Goal: Task Accomplishment & Management: Manage account settings

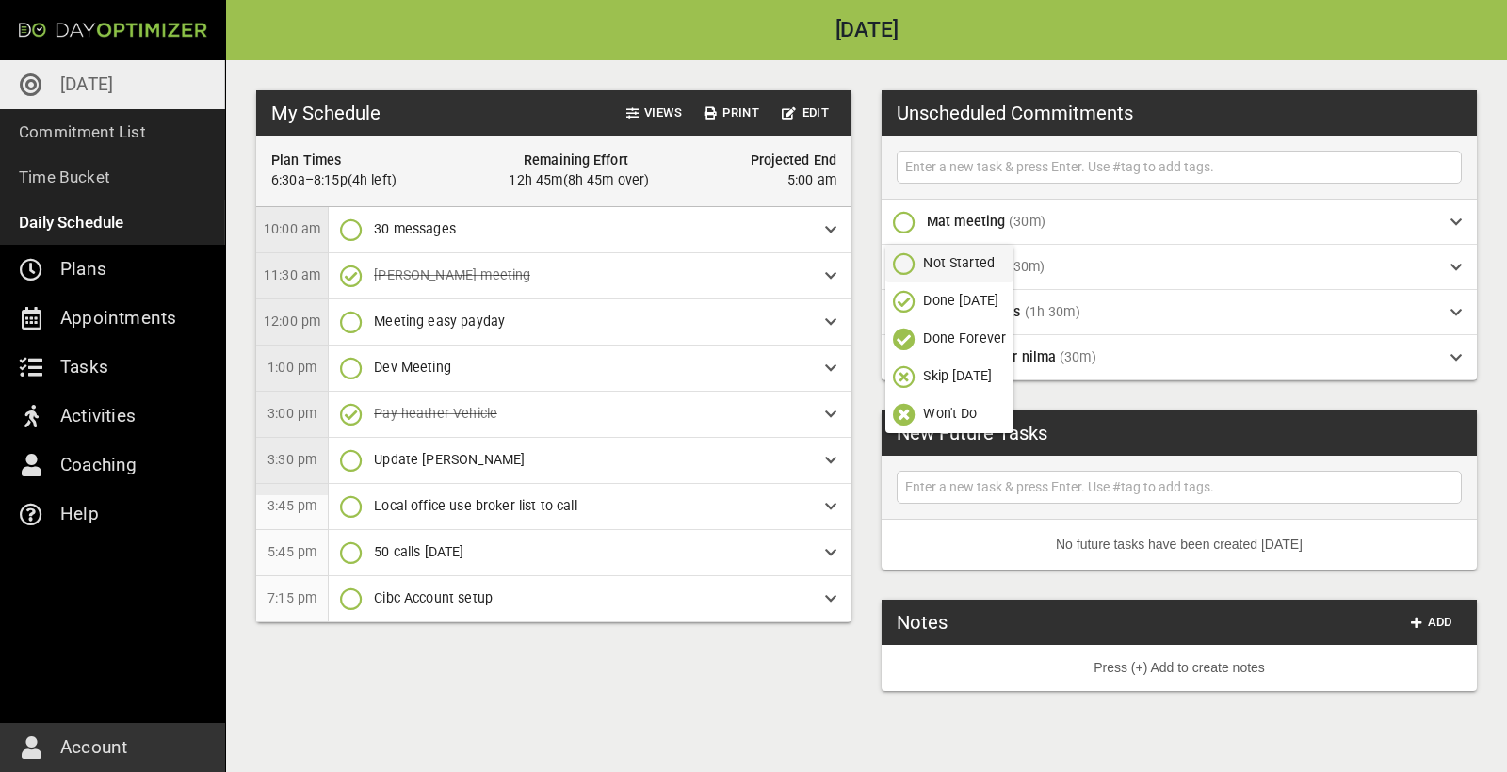
click at [853, 175] on div "My Schedule Views Print Edit Plan Times 6:30a–8:15p ( 4h left ) Remaining Effor…" at bounding box center [866, 416] width 1281 height 712
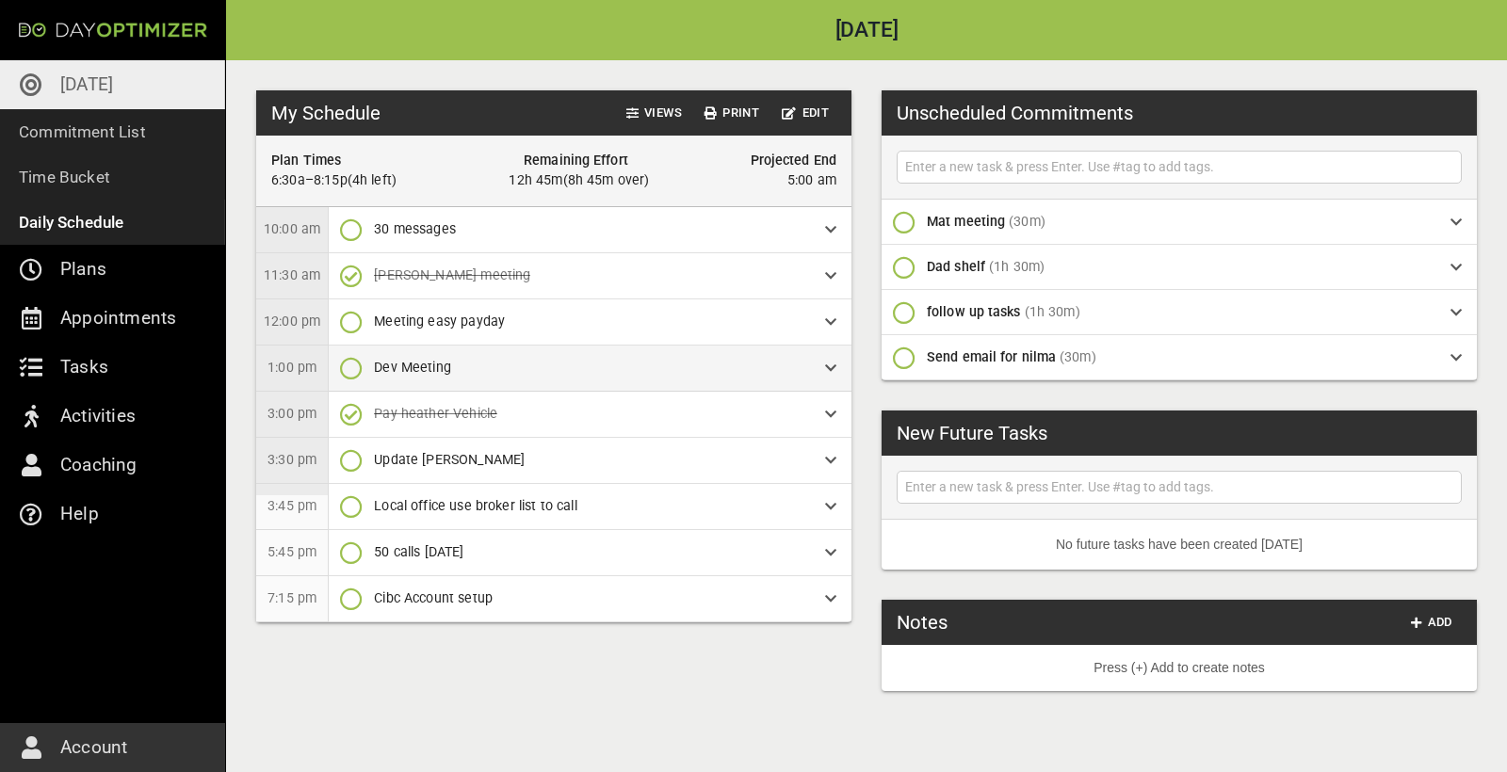
click at [838, 372] on div "Dev Meeting" at bounding box center [590, 368] width 523 height 45
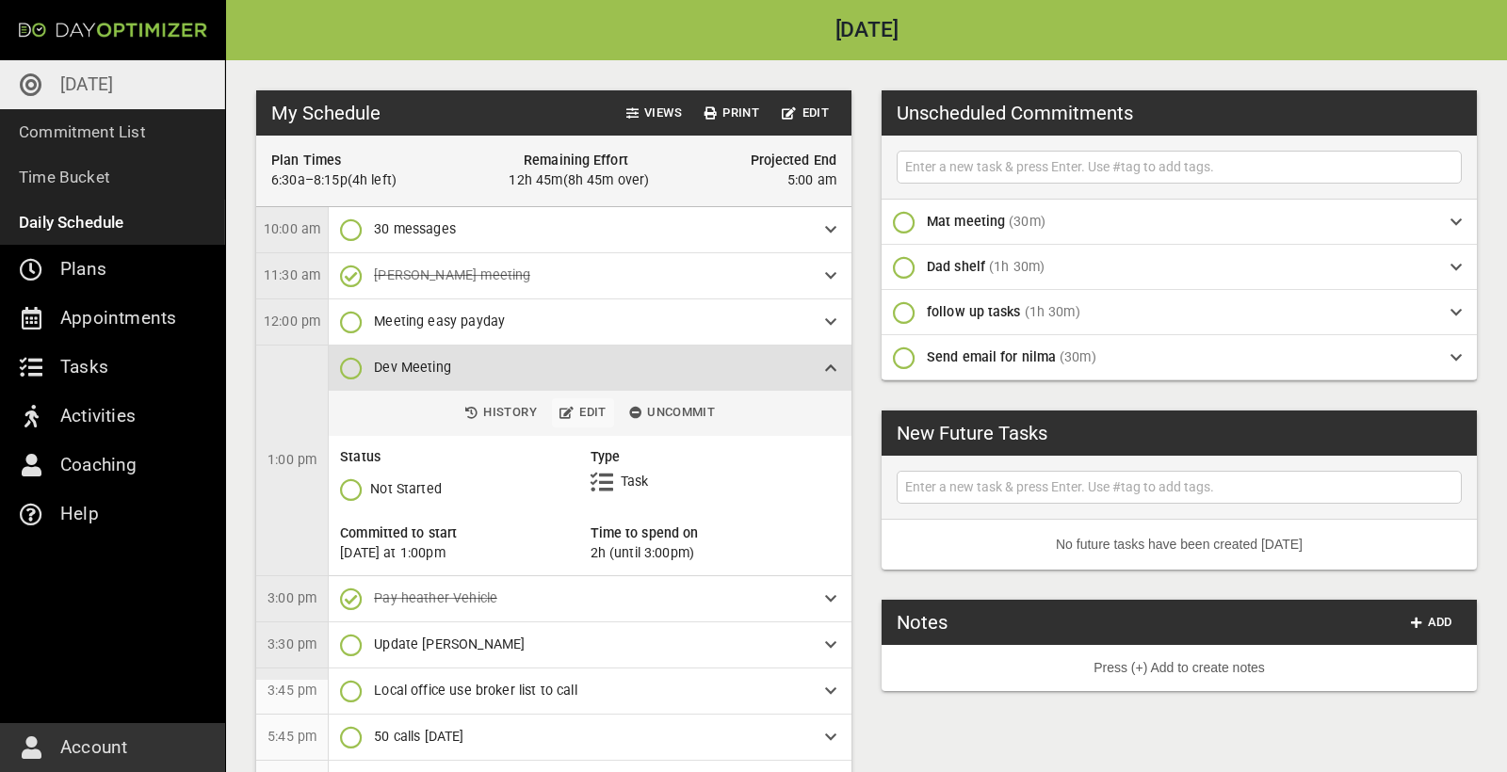
click at [587, 409] on span "Edit" at bounding box center [582, 413] width 47 height 22
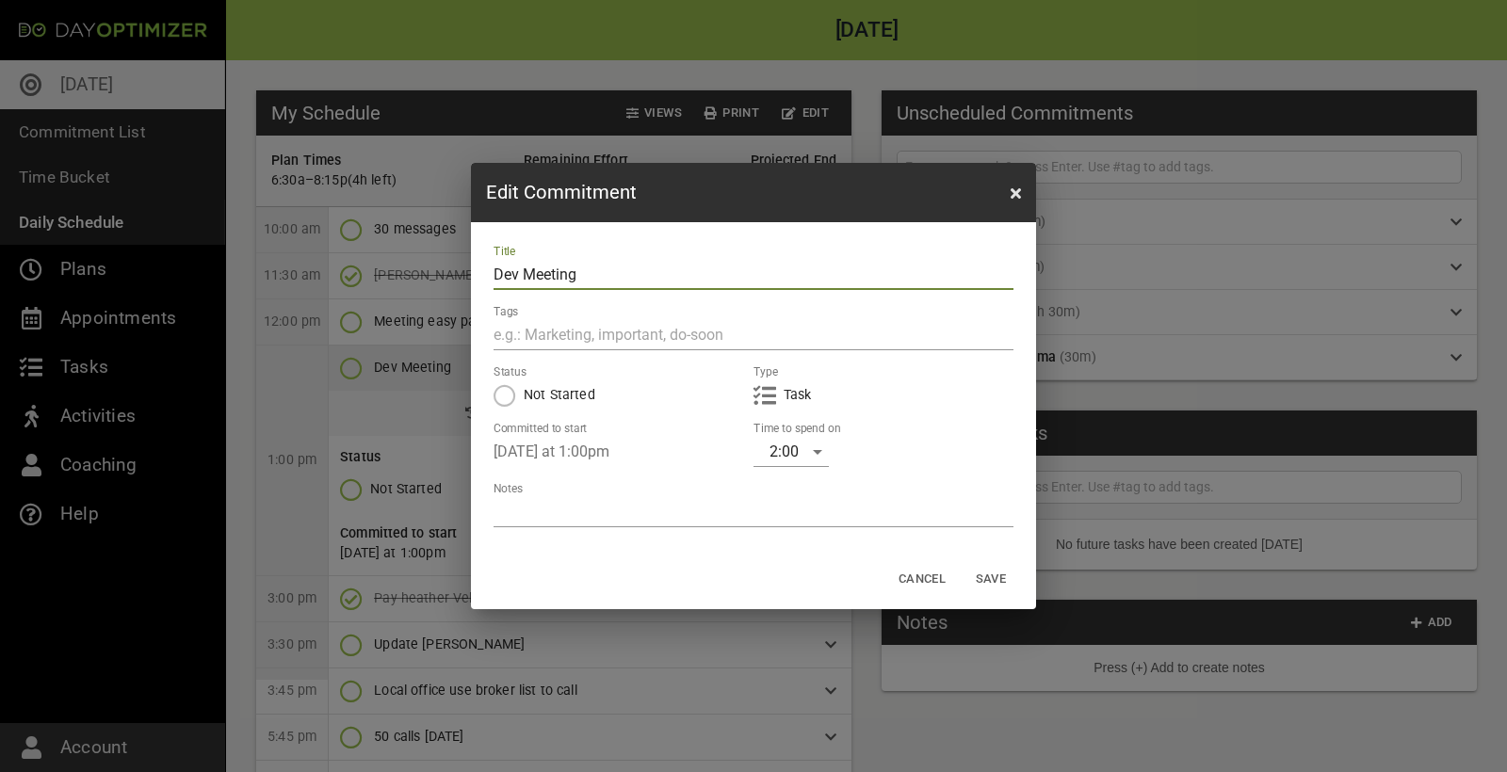
click at [611, 270] on input "Dev Meeting" at bounding box center [753, 275] width 520 height 30
drag, startPoint x: 604, startPoint y: 277, endPoint x: 457, endPoint y: 270, distance: 147.0
click at [457, 270] on div "Edit Commitment Title Dev Meeting Tags Status Not Started Type Task Committed t…" at bounding box center [753, 386] width 1507 height 772
type input "D"
type input "clean coms"
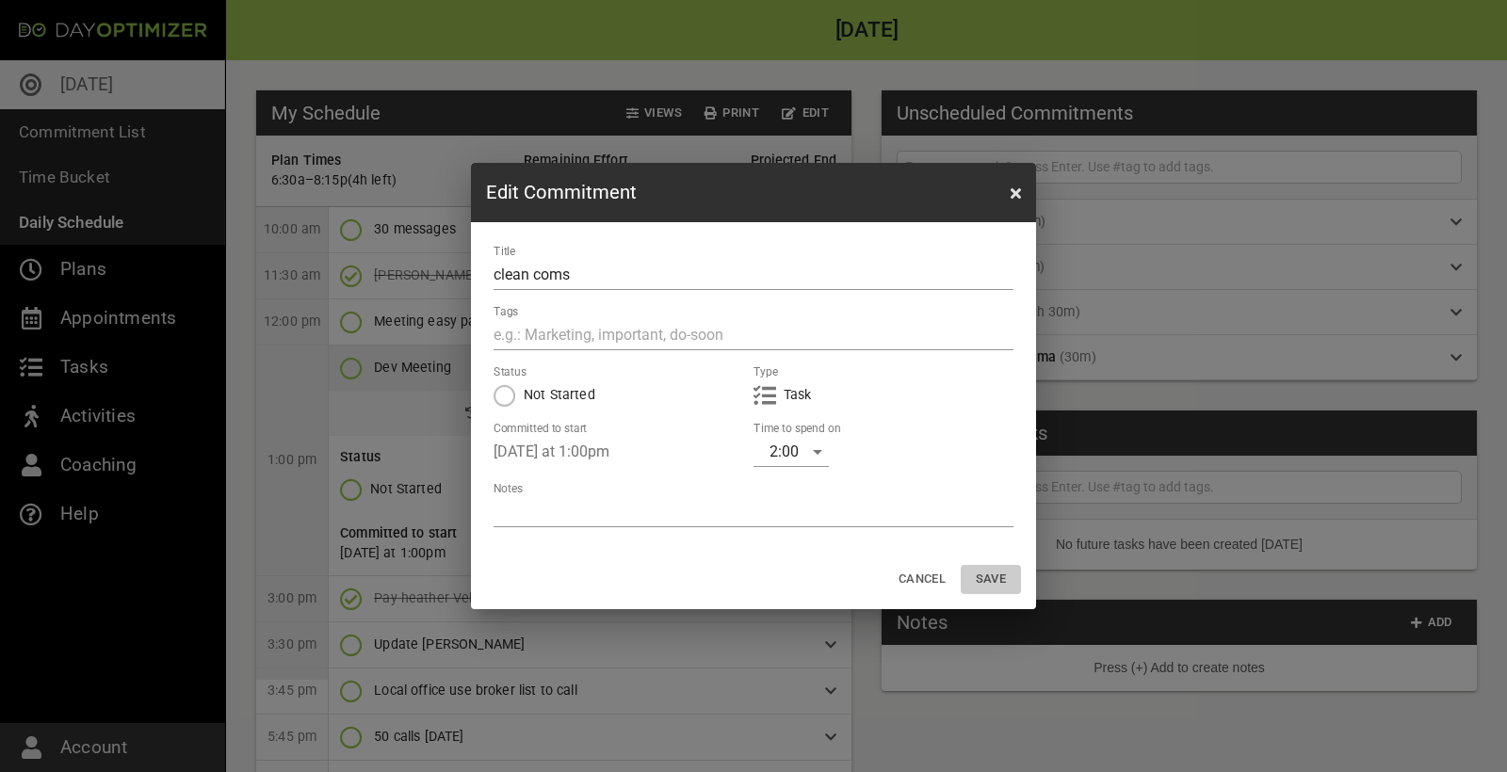
click at [998, 580] on span "Save" at bounding box center [990, 580] width 45 height 22
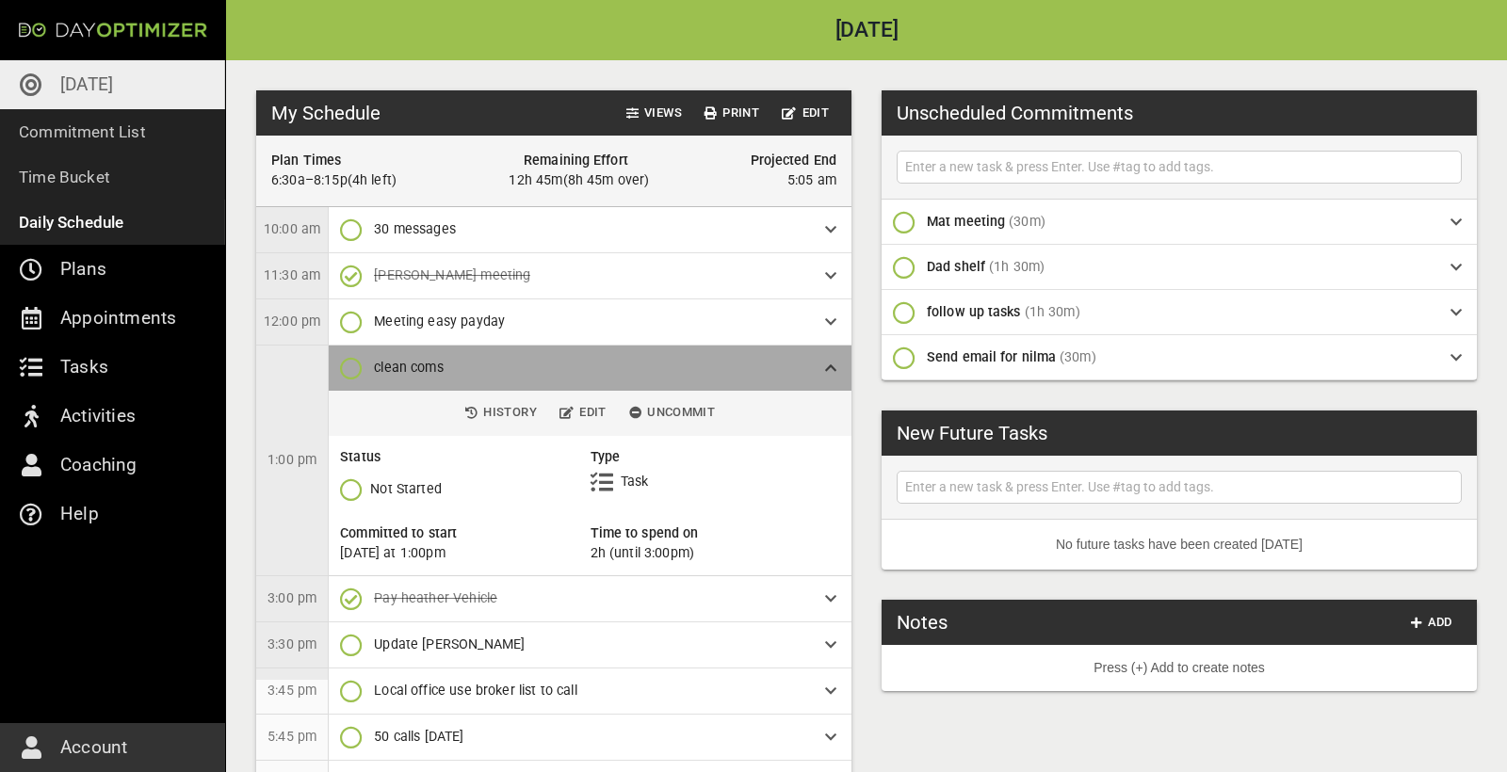
click at [826, 370] on icon at bounding box center [830, 368] width 11 height 13
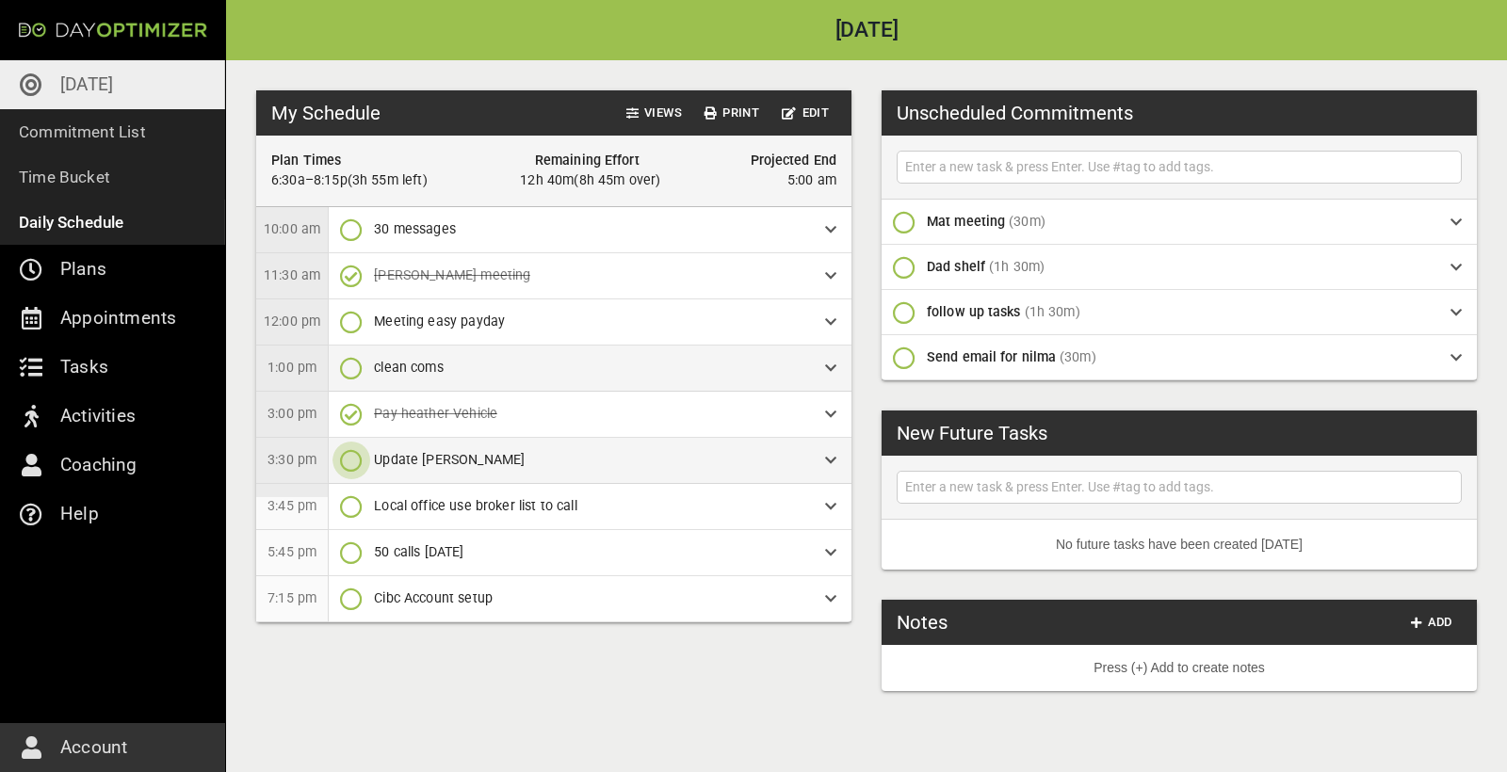
click at [345, 459] on icon "button" at bounding box center [351, 460] width 23 height 23
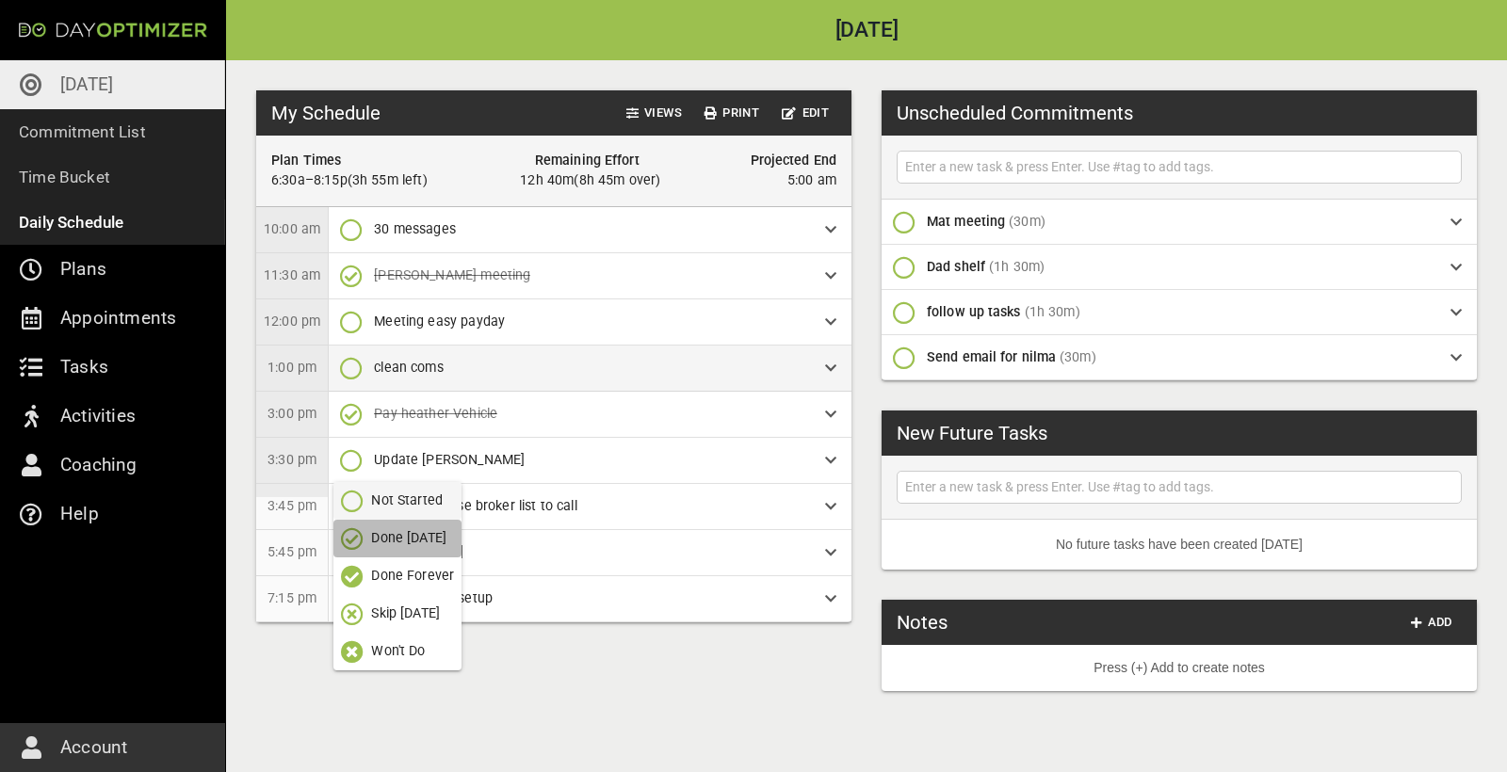
click at [375, 547] on p "Done [DATE]" at bounding box center [408, 538] width 75 height 20
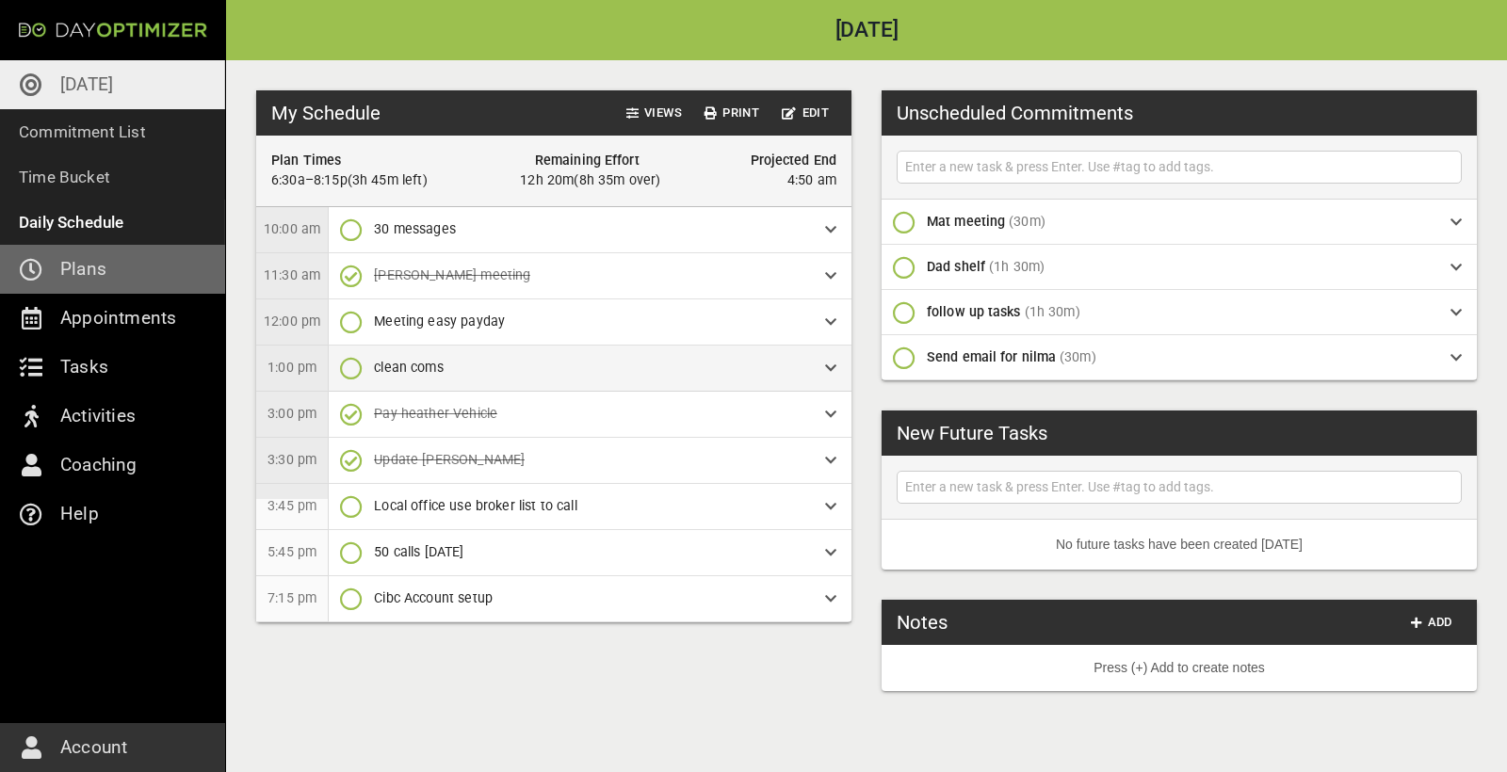
click at [80, 269] on p "Plans" at bounding box center [83, 269] width 46 height 30
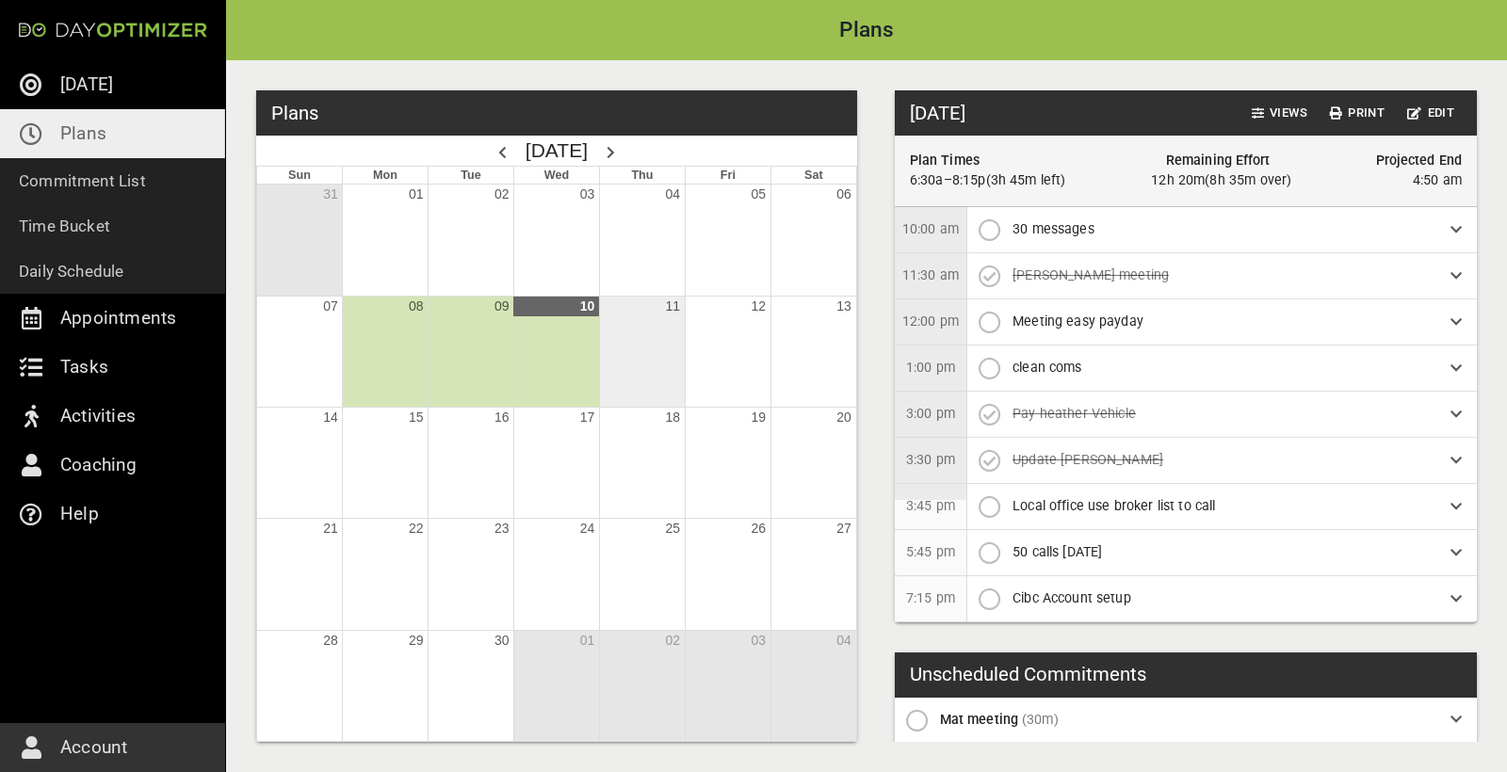
click at [661, 349] on div "Month View" at bounding box center [642, 352] width 86 height 110
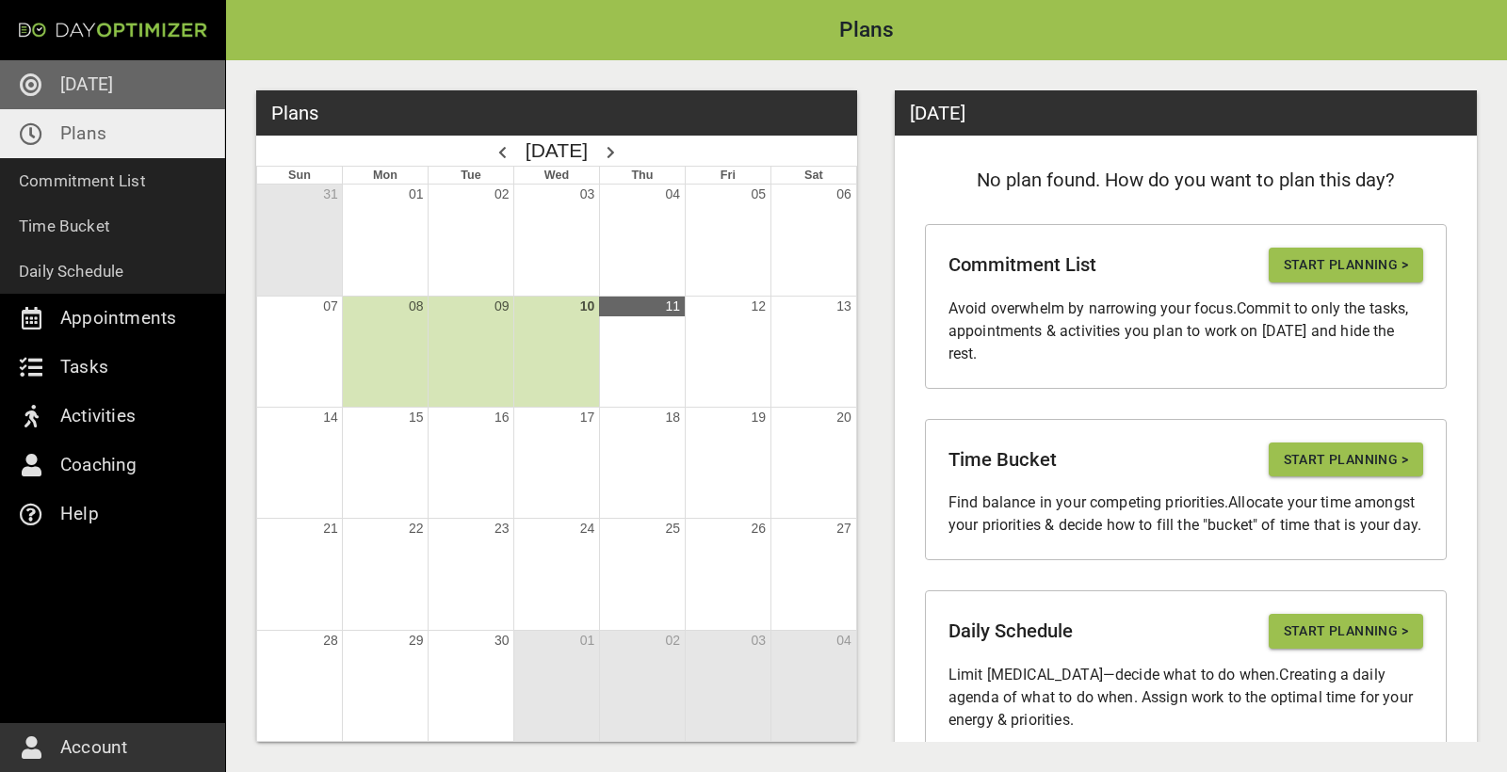
click at [137, 83] on link "[DATE]" at bounding box center [112, 84] width 225 height 49
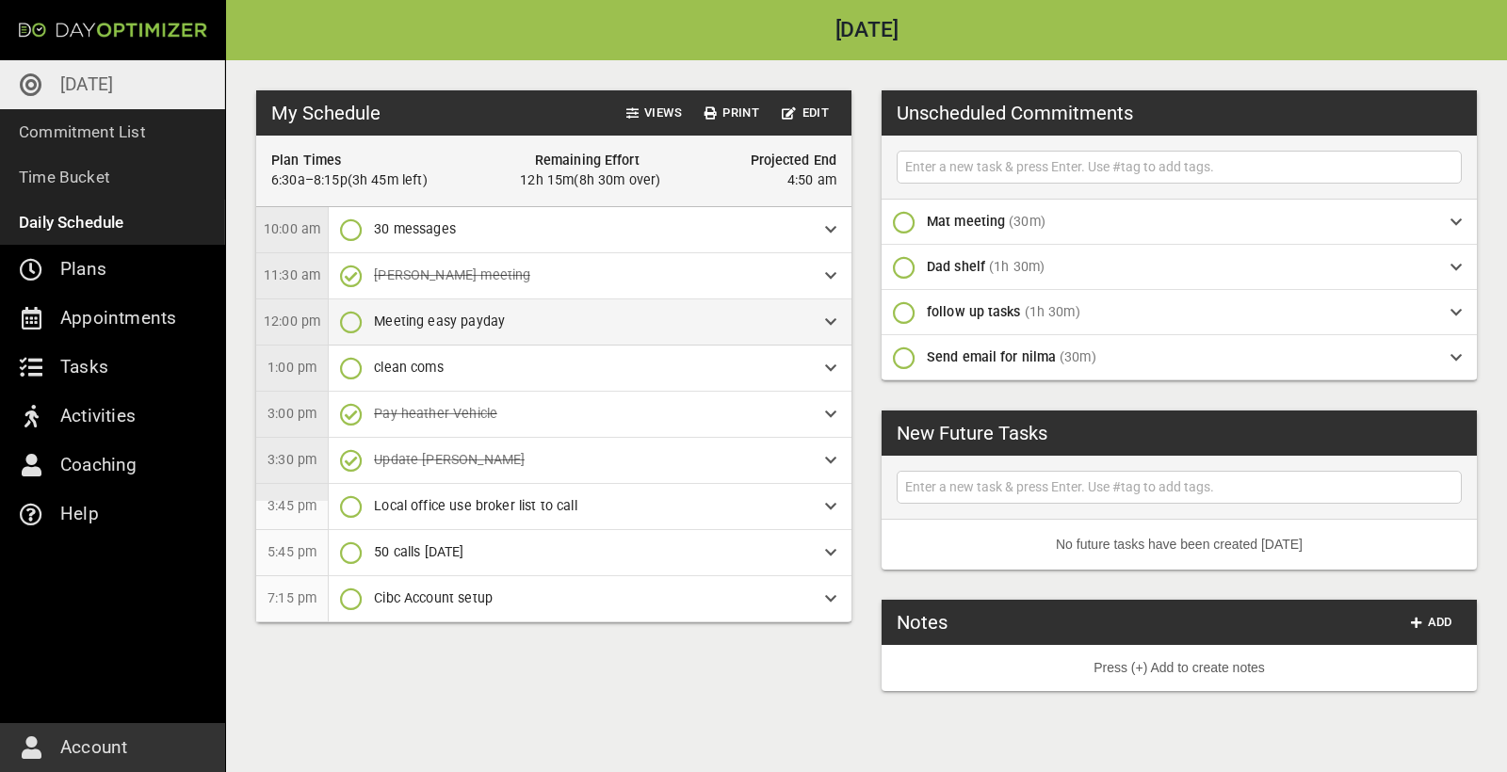
click at [355, 324] on icon "button" at bounding box center [351, 322] width 23 height 23
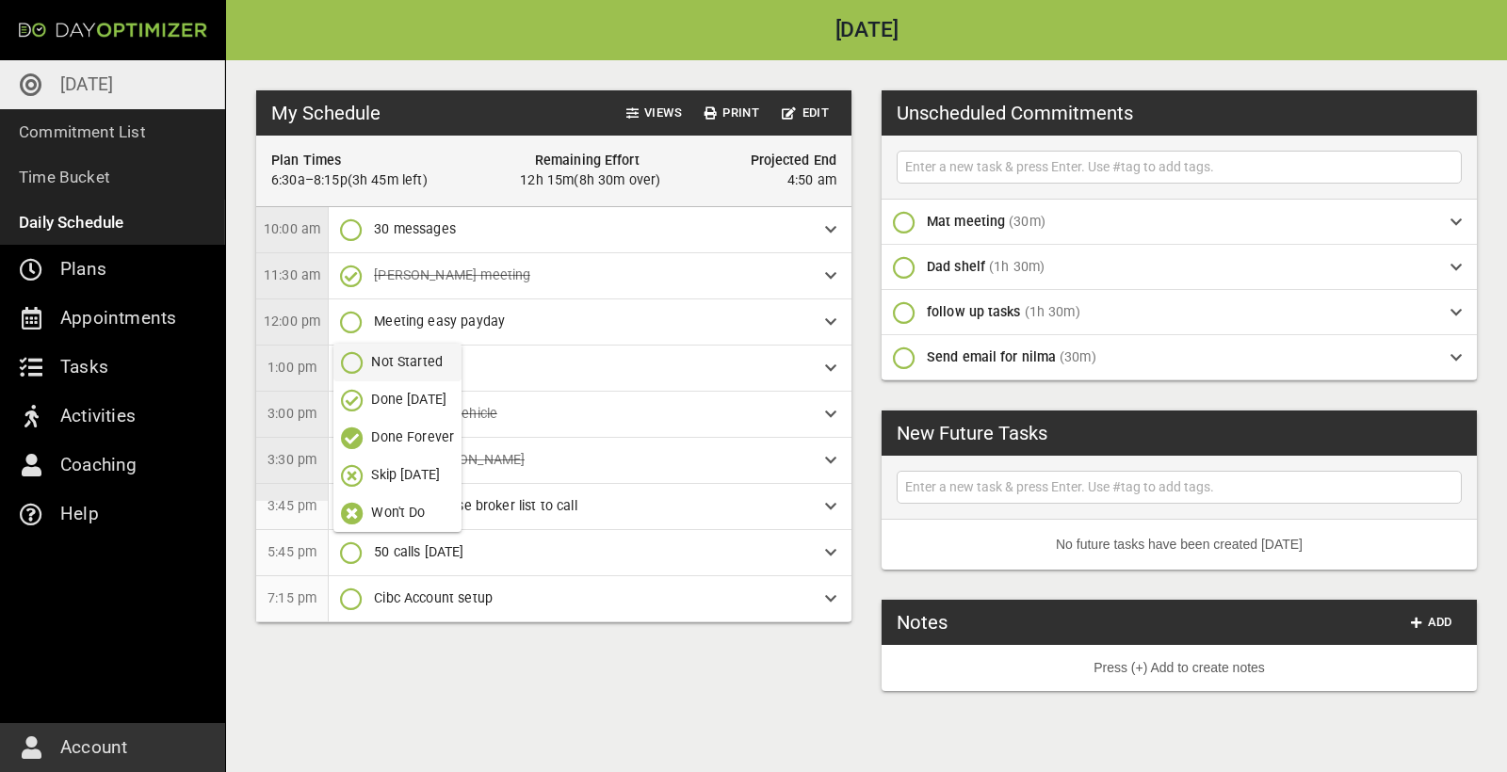
click at [408, 402] on p "Done [DATE]" at bounding box center [408, 400] width 75 height 20
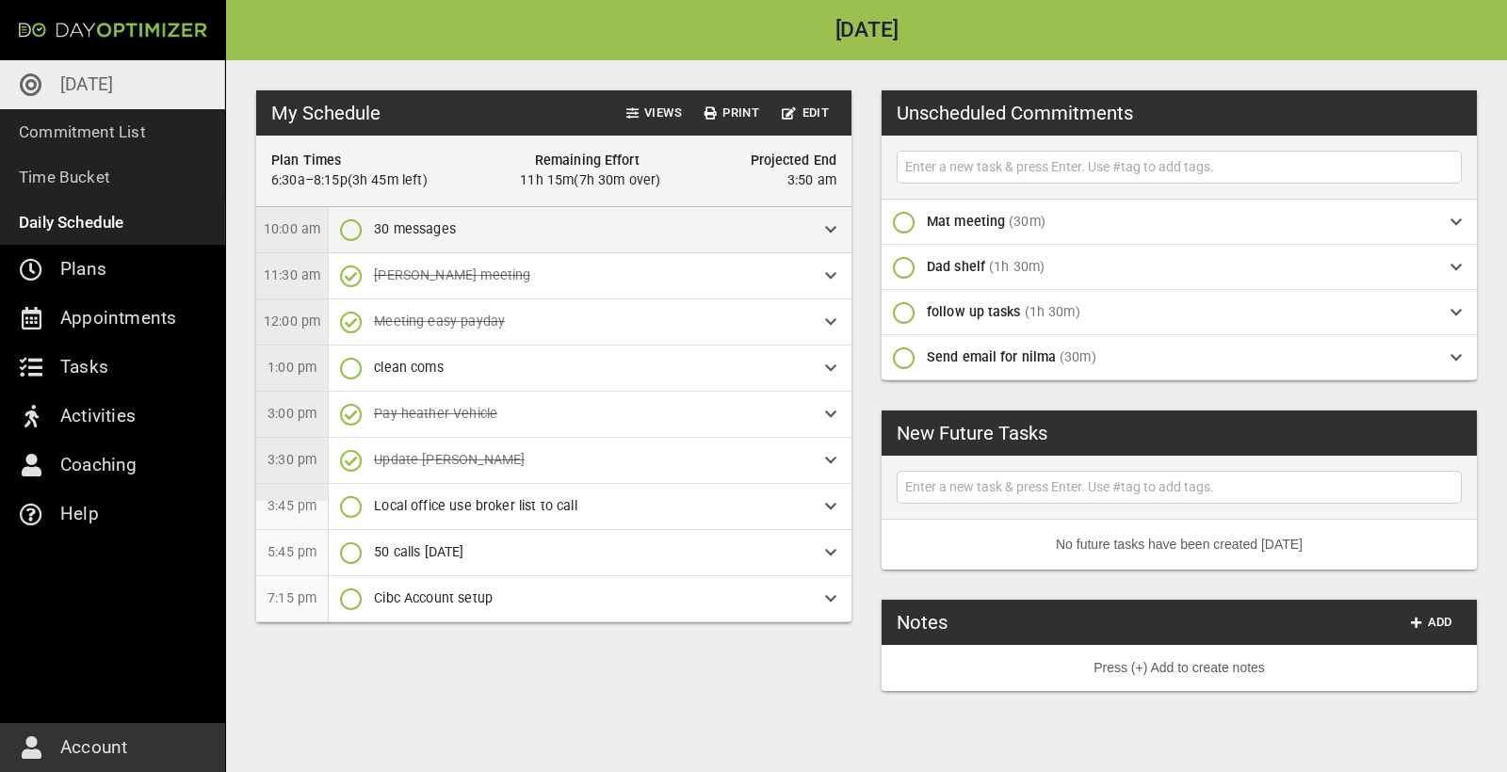
click at [664, 237] on span "30 messages" at bounding box center [584, 229] width 421 height 20
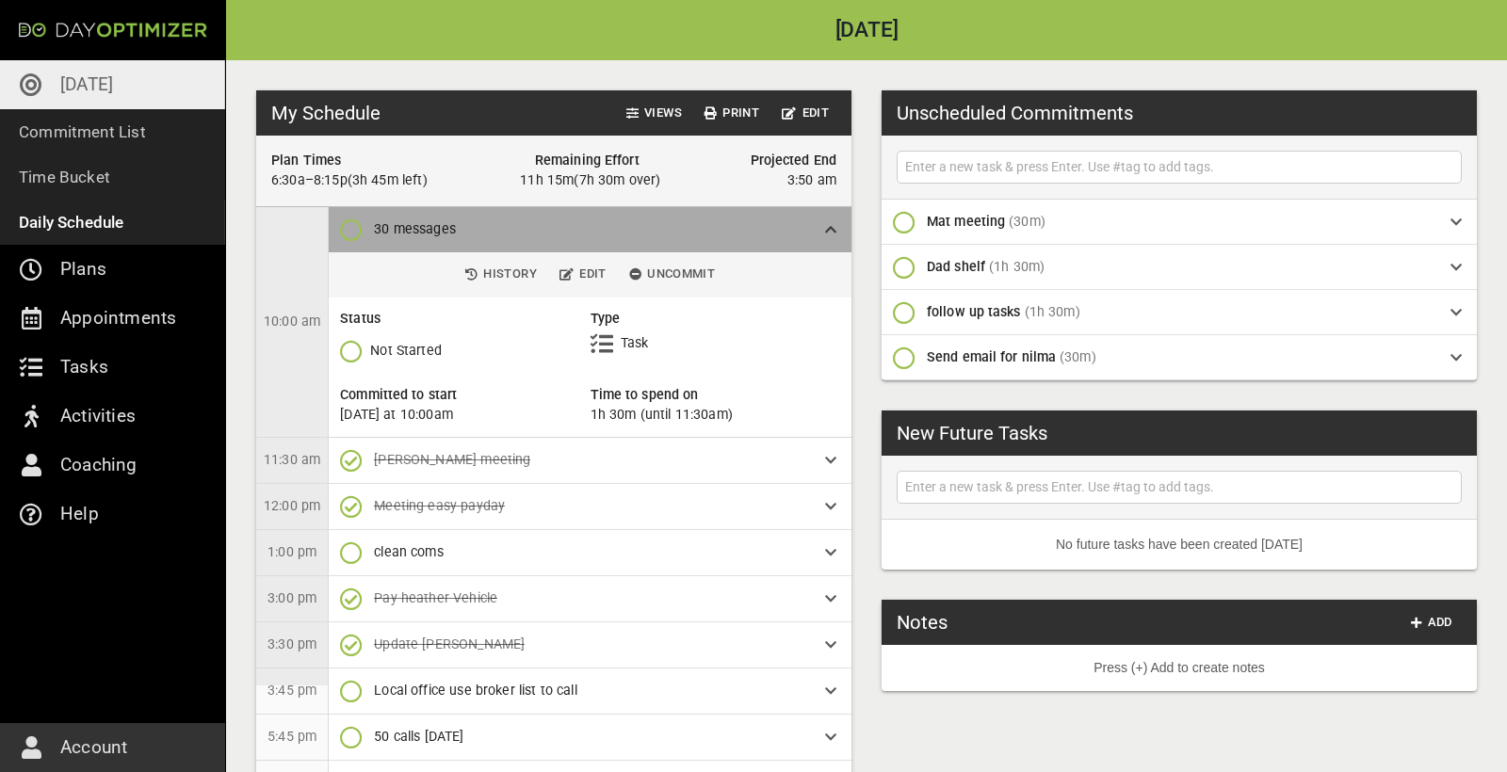
click at [661, 235] on span "30 messages" at bounding box center [584, 229] width 421 height 20
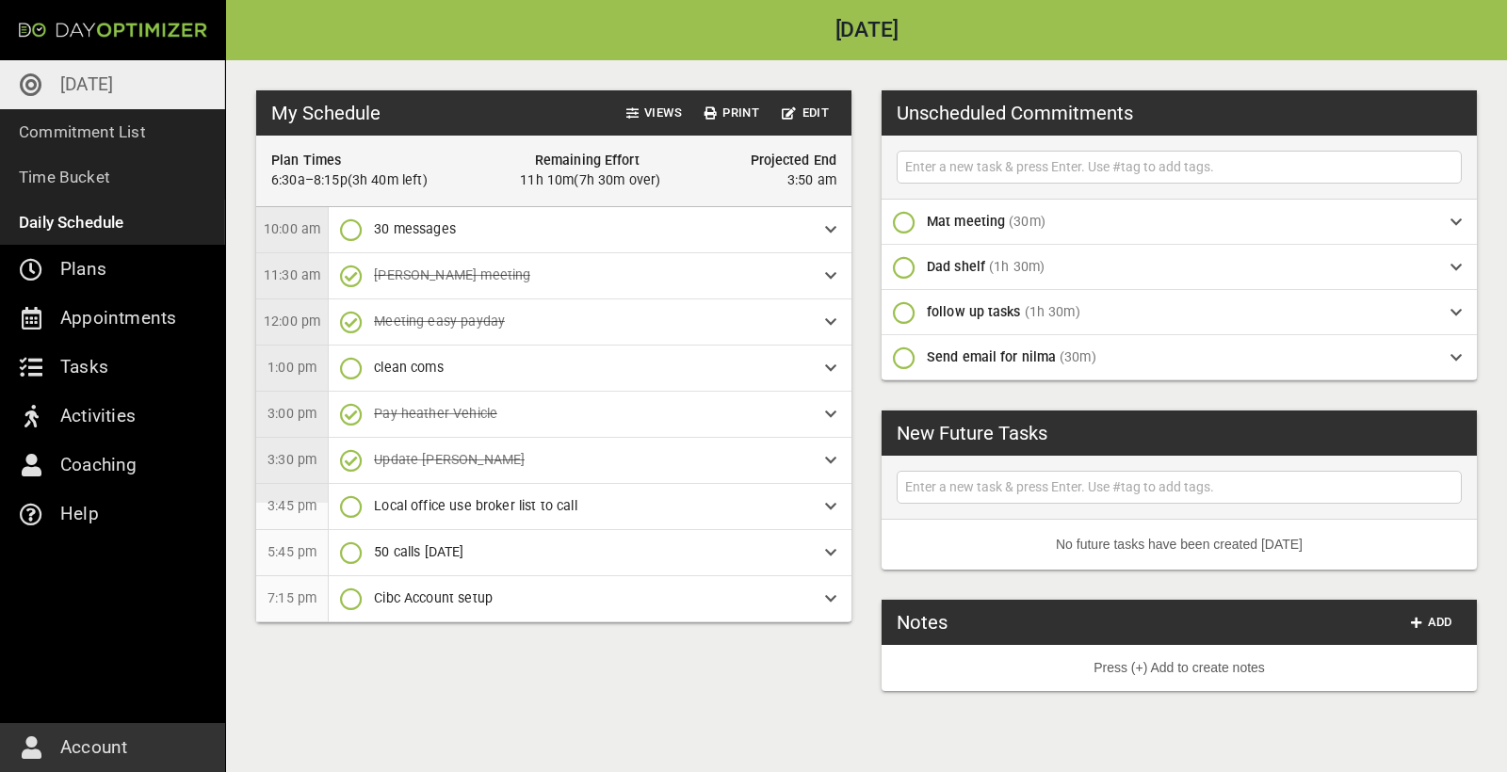
click at [1000, 167] on input "text" at bounding box center [1179, 167] width 556 height 24
type input "inbound Catchup"
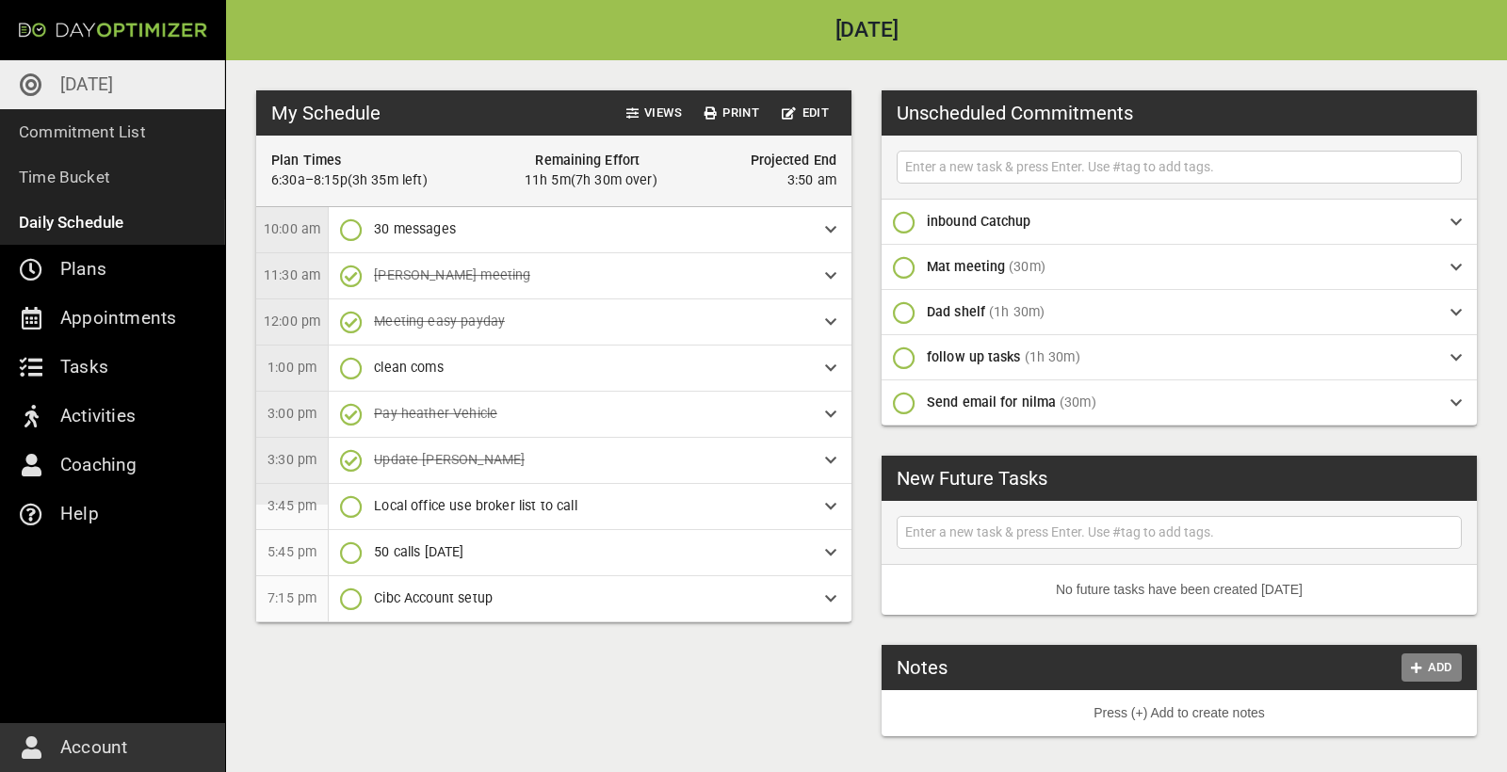
click at [1442, 672] on span "Add" at bounding box center [1431, 668] width 45 height 22
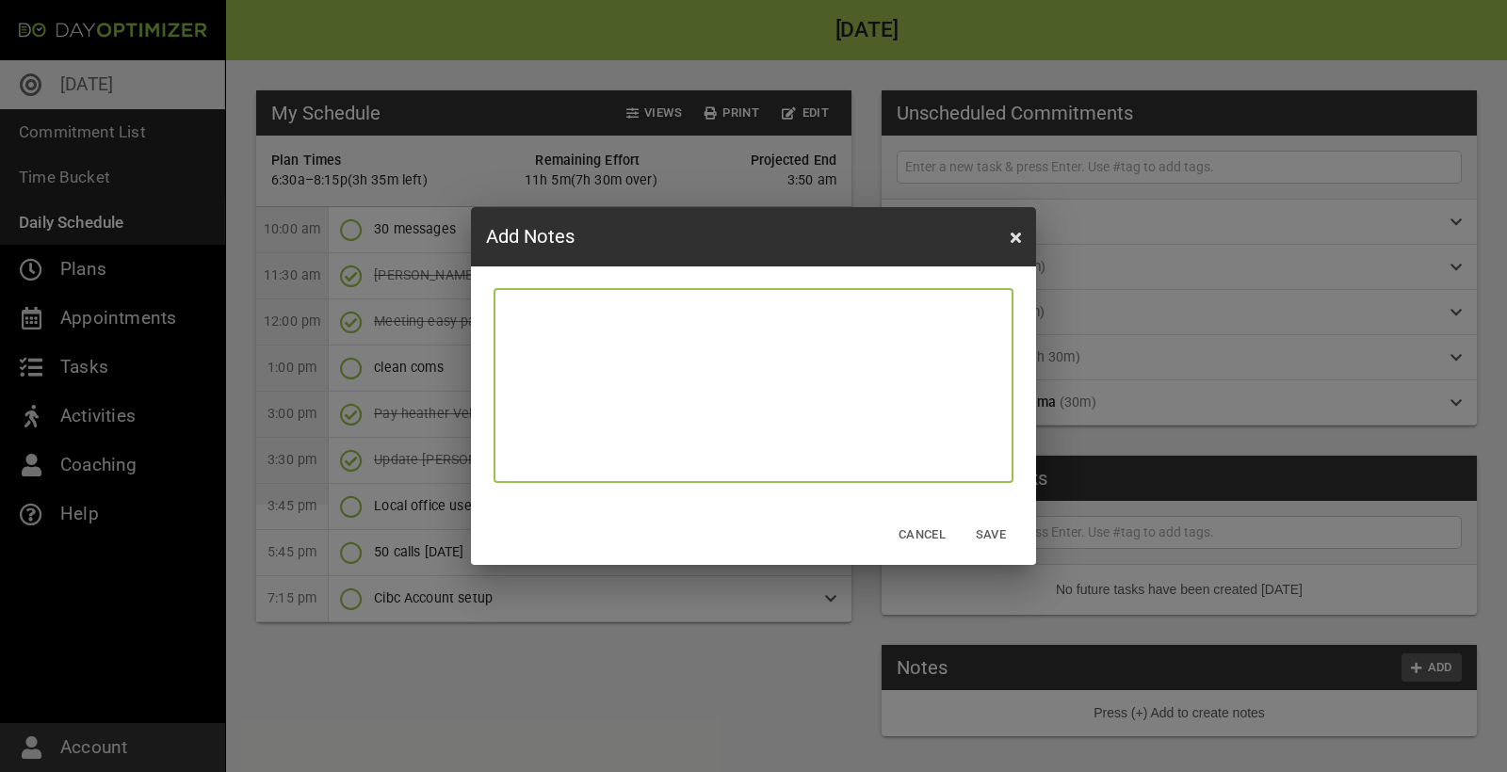
type textarea "r"
type textarea "re"
type textarea "res"
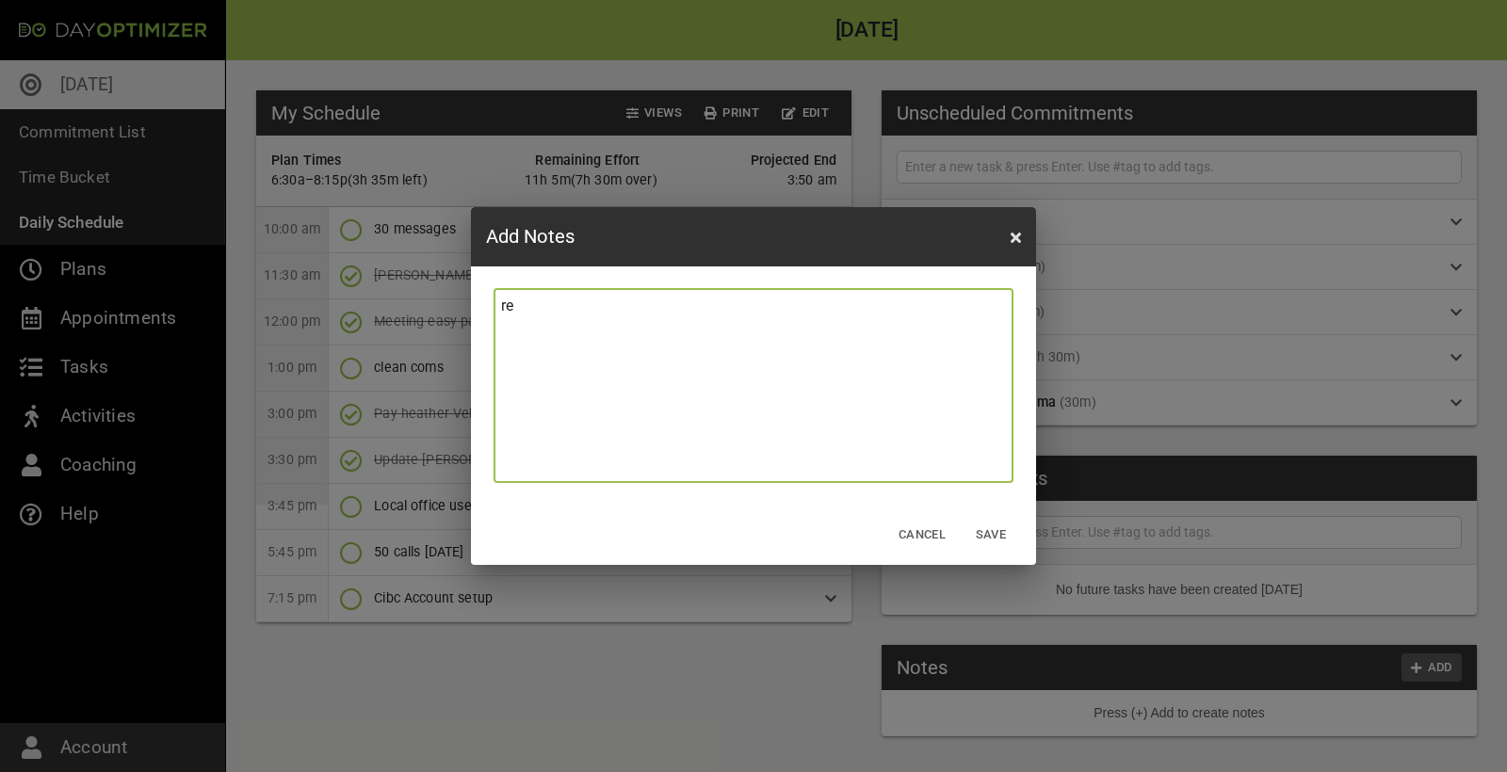
type textarea "res"
type textarea "rest"
type textarea "res"
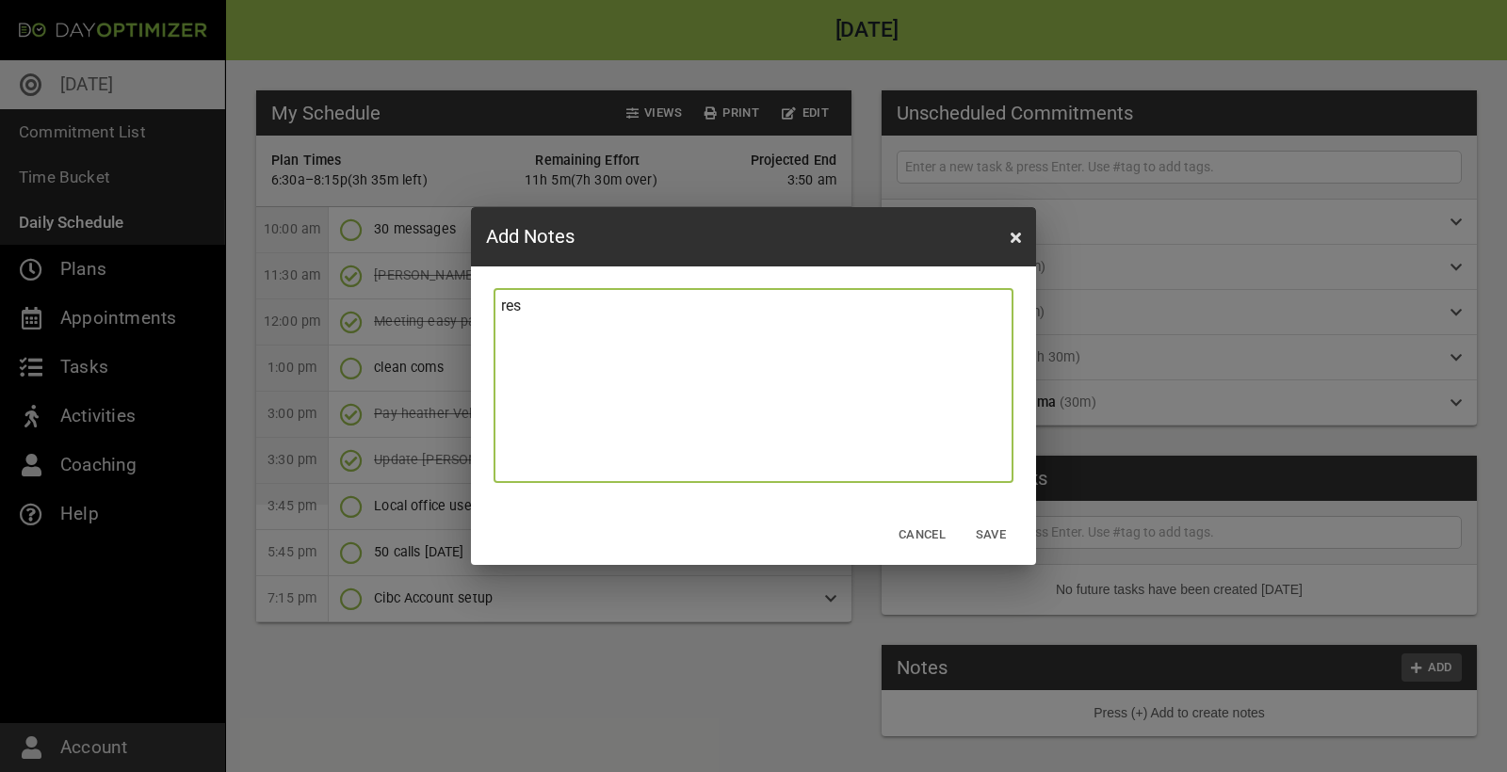
type textarea "re"
type textarea "r"
type textarea "re"
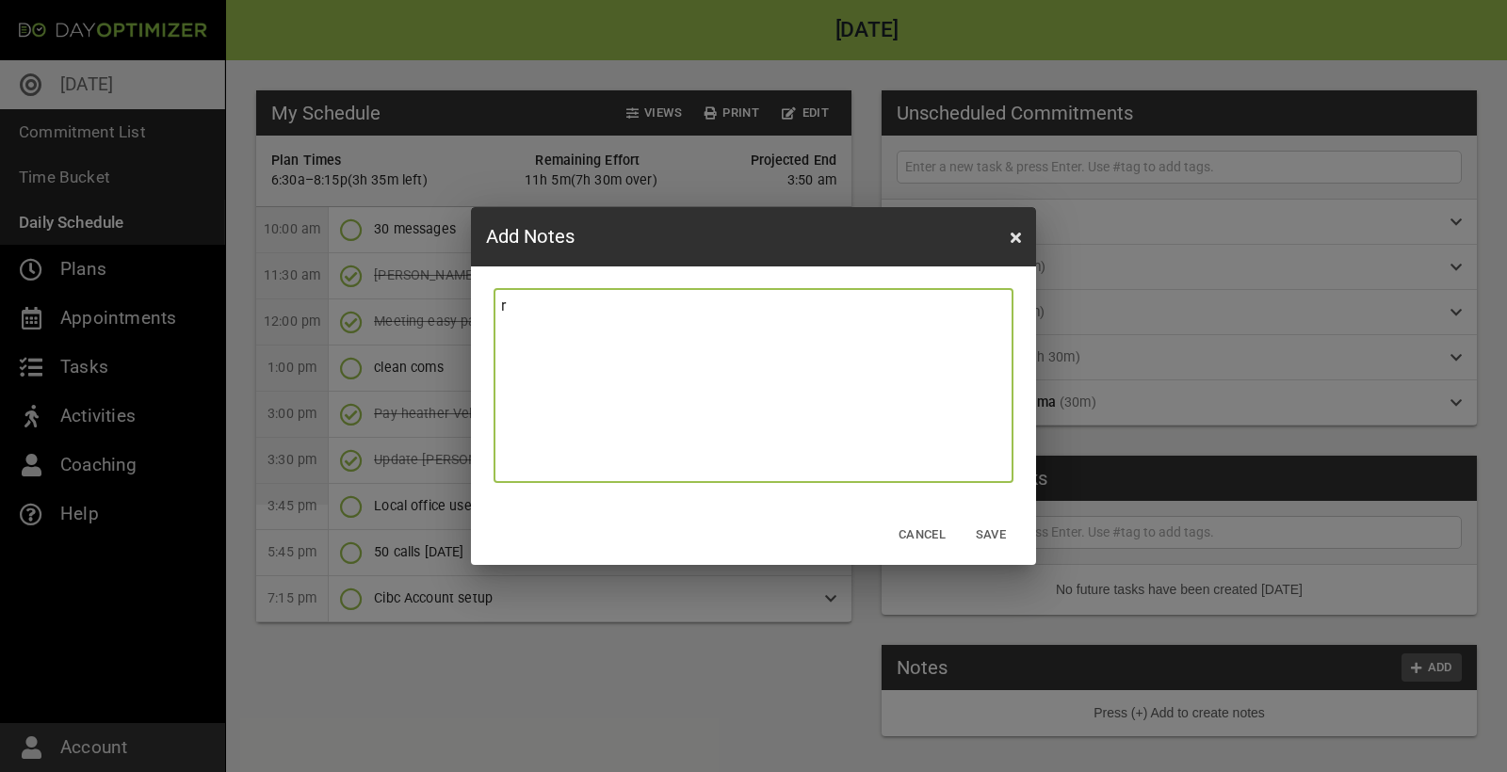
type textarea "re"
type textarea "res"
type textarea "rest"
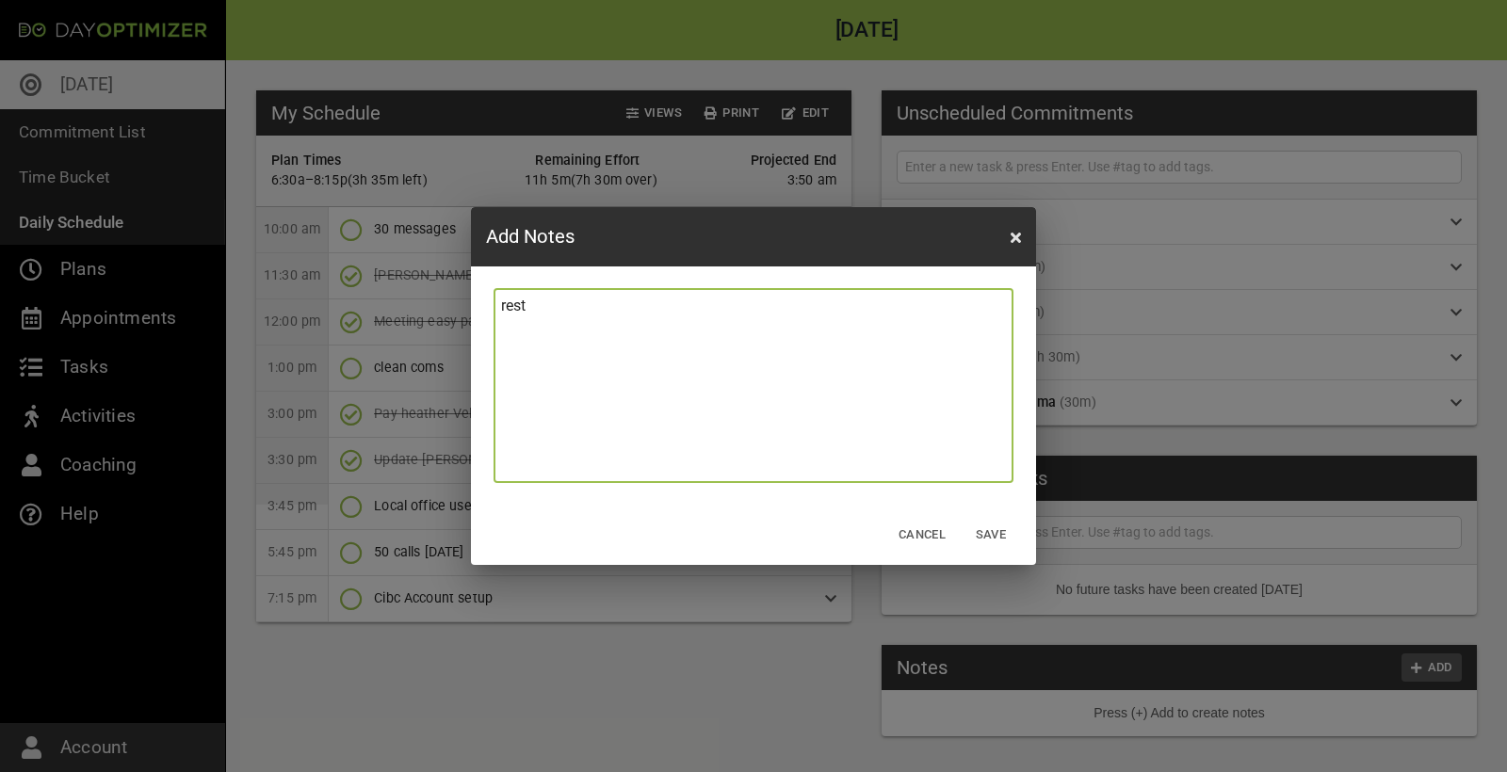
type textarea "restr"
type textarea "restru"
type textarea "restruc"
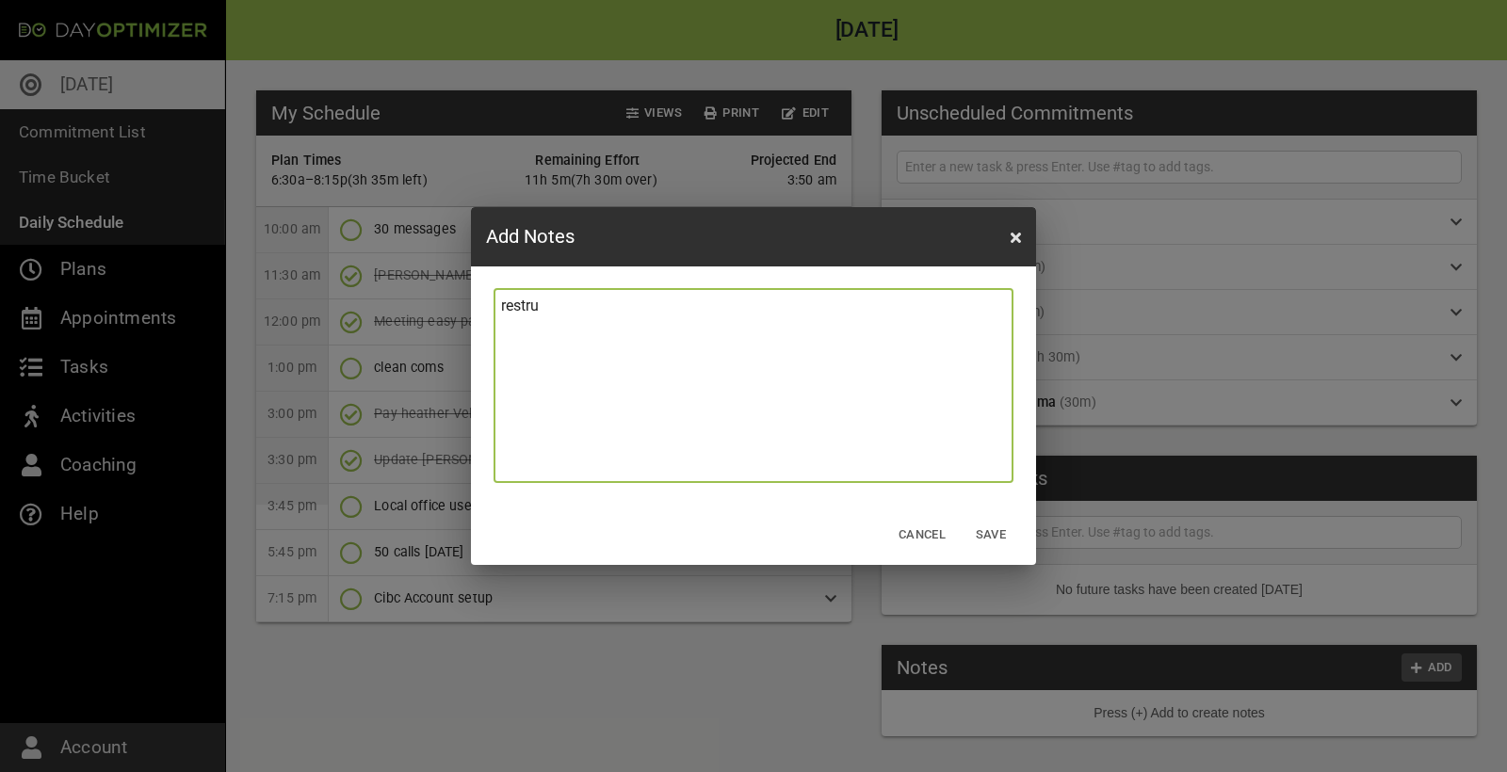
type textarea "restruc"
type textarea "restruct"
type textarea "restructu"
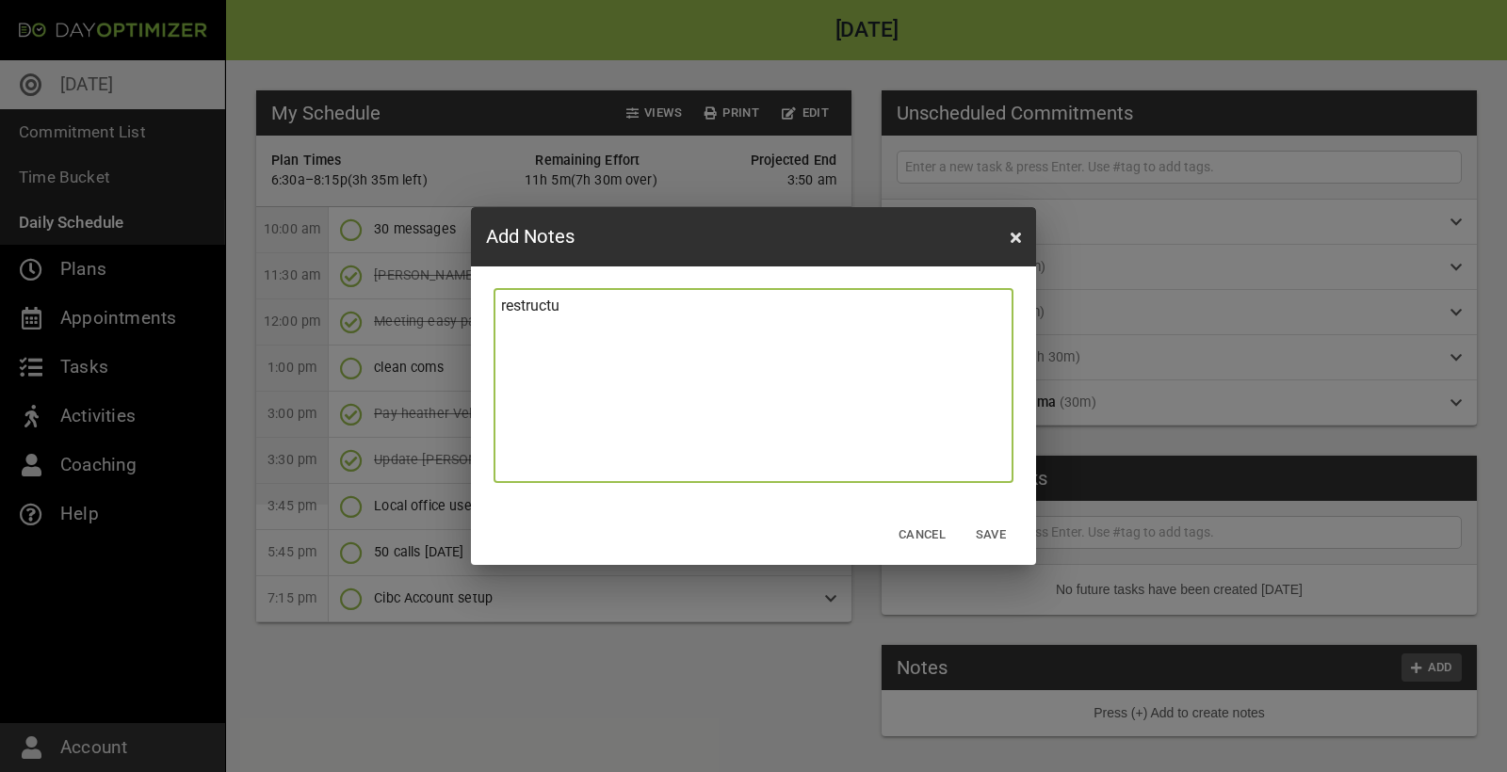
type textarea "restructur"
type textarea "restructure"
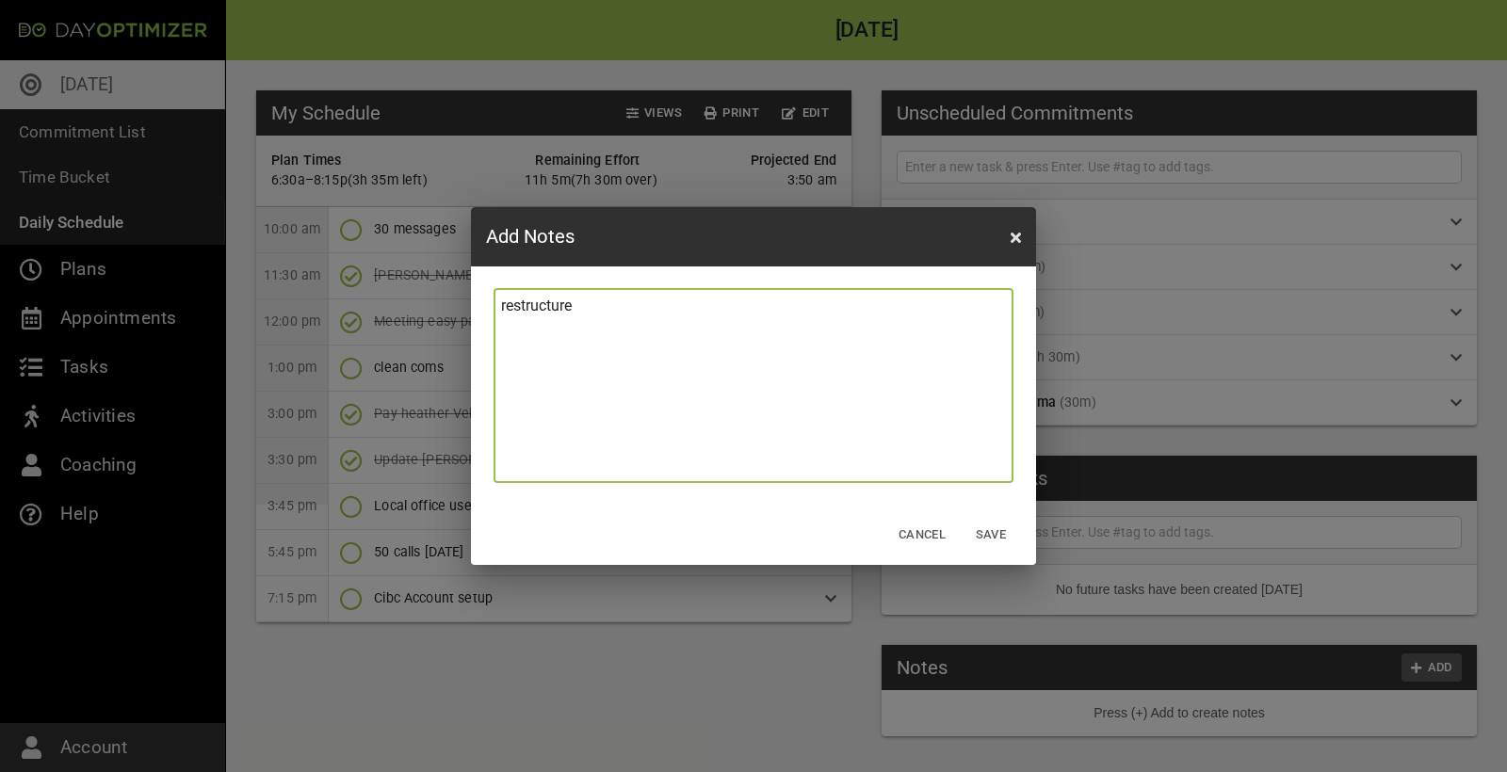
type textarea "restructure"
type textarea "restructure c"
type textarea "restructure ca"
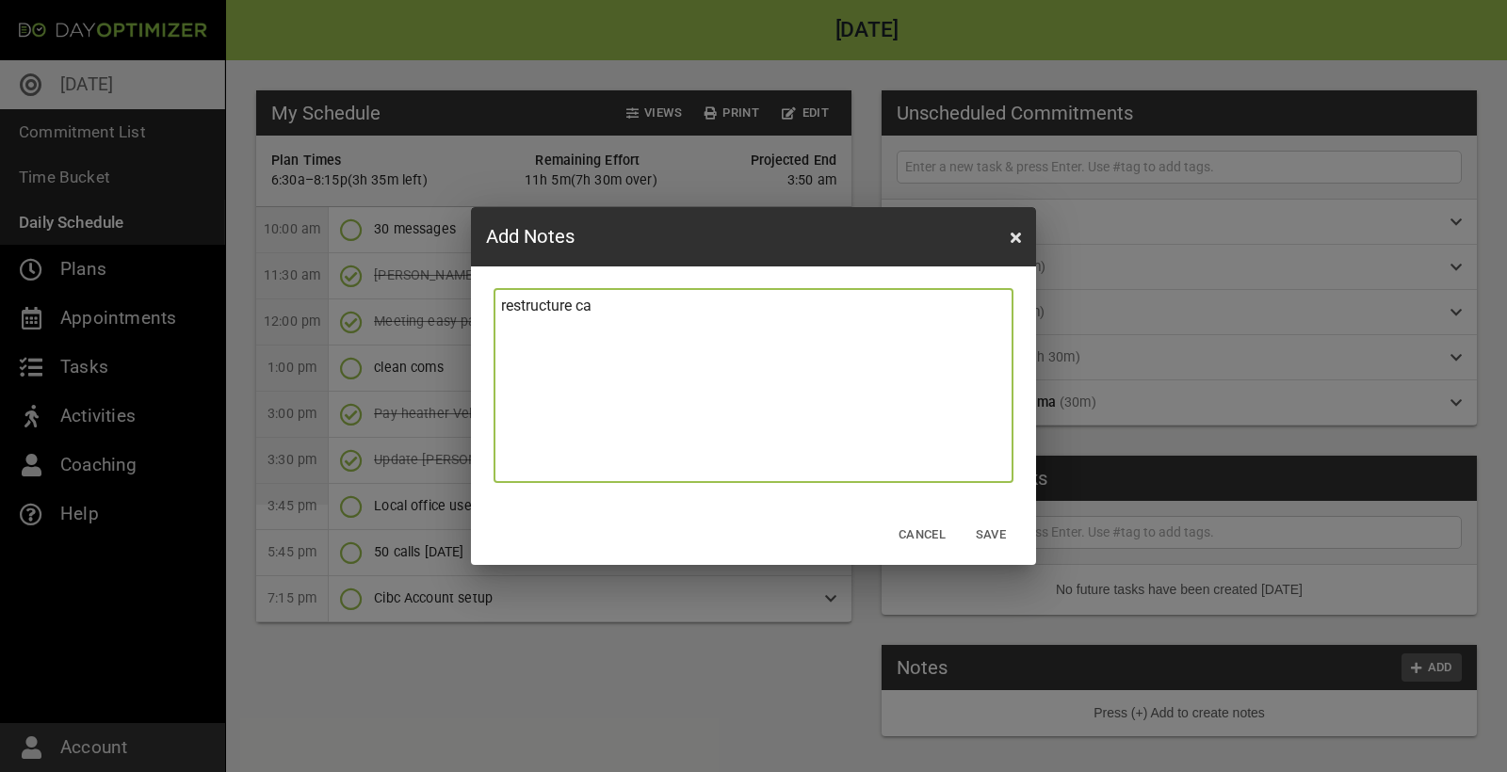
type textarea "restructure cal"
type textarea "restructure call"
type textarea "restructure calls"
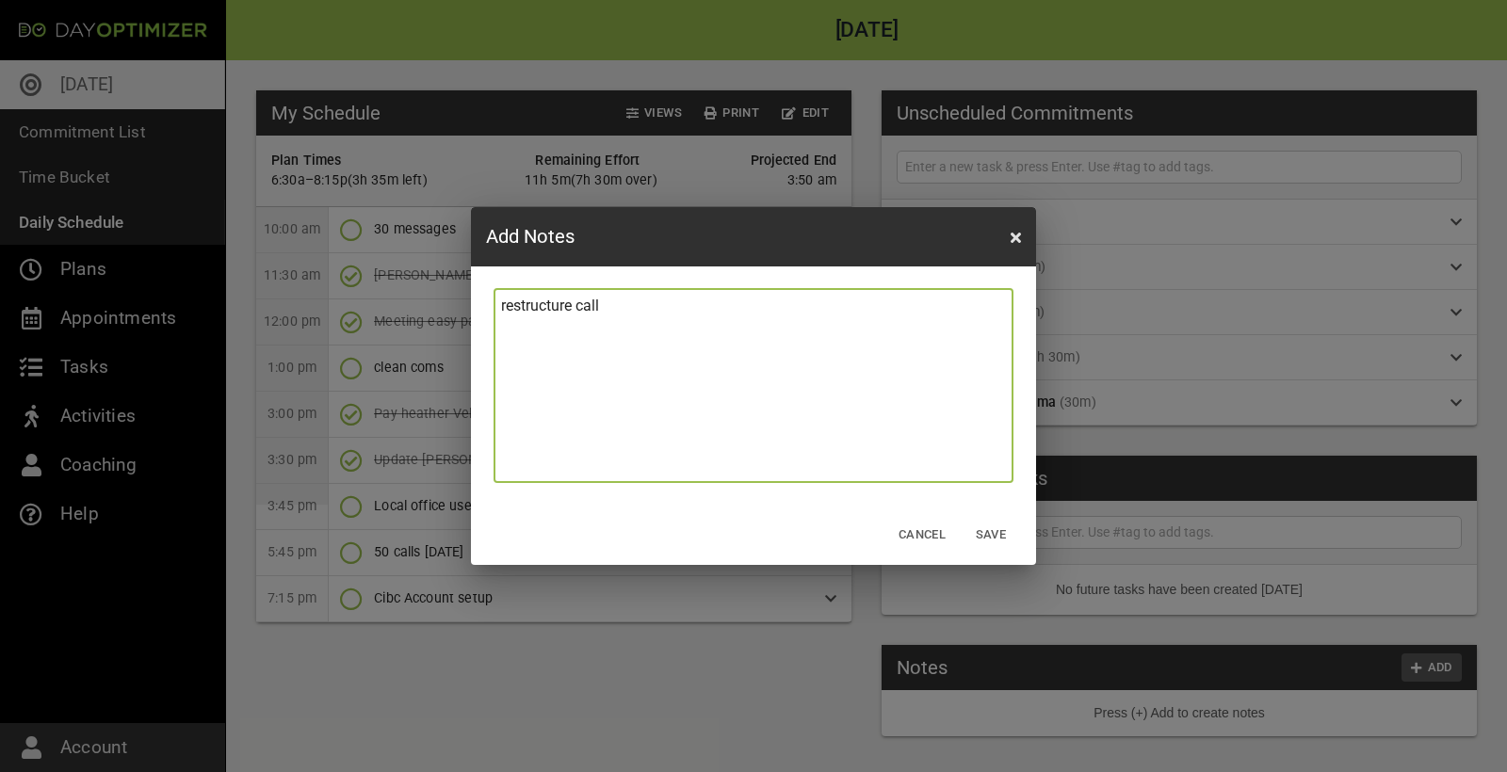
type textarea "restructure calls"
type textarea "restructure calls a"
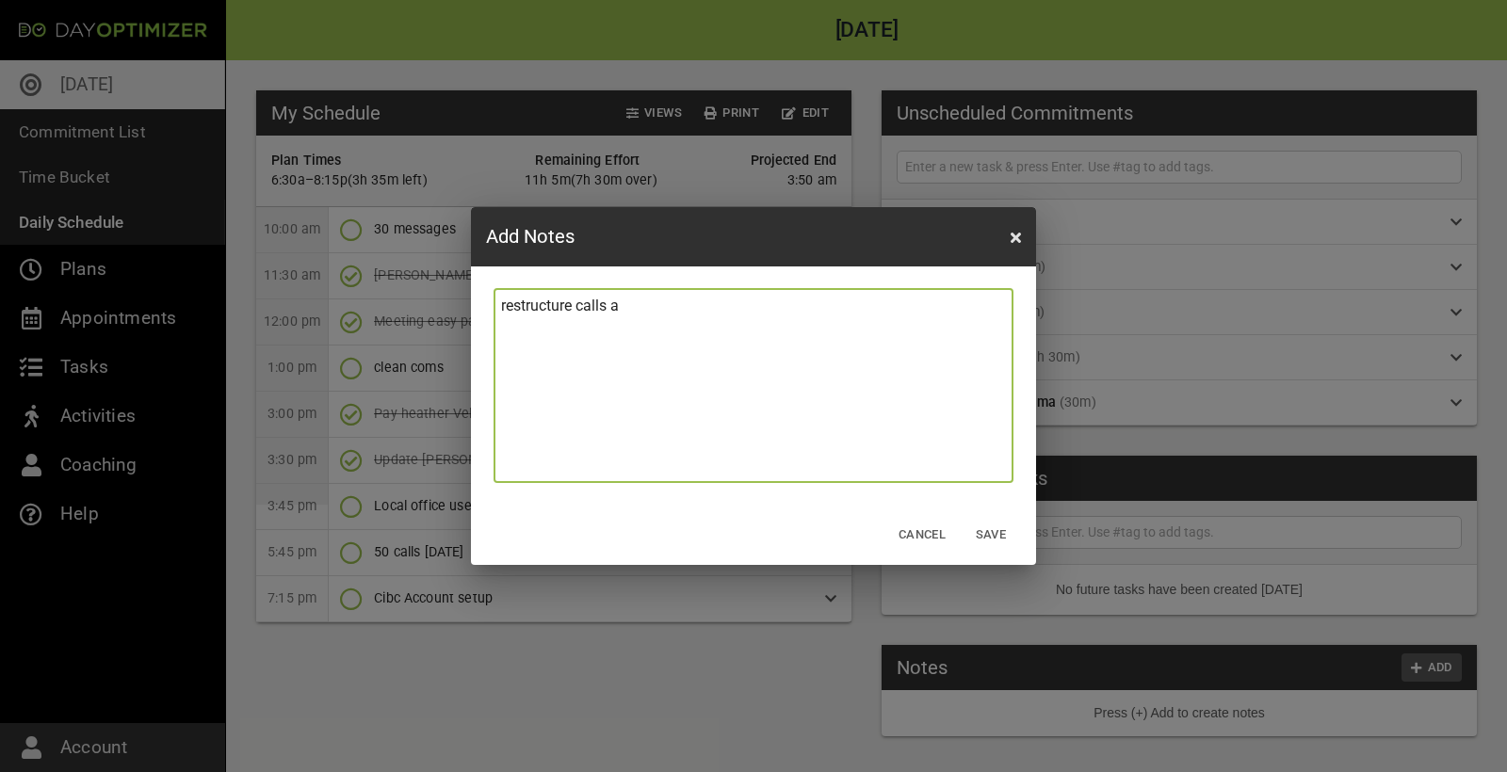
type textarea "restructure calls an"
type textarea "restructure calls and"
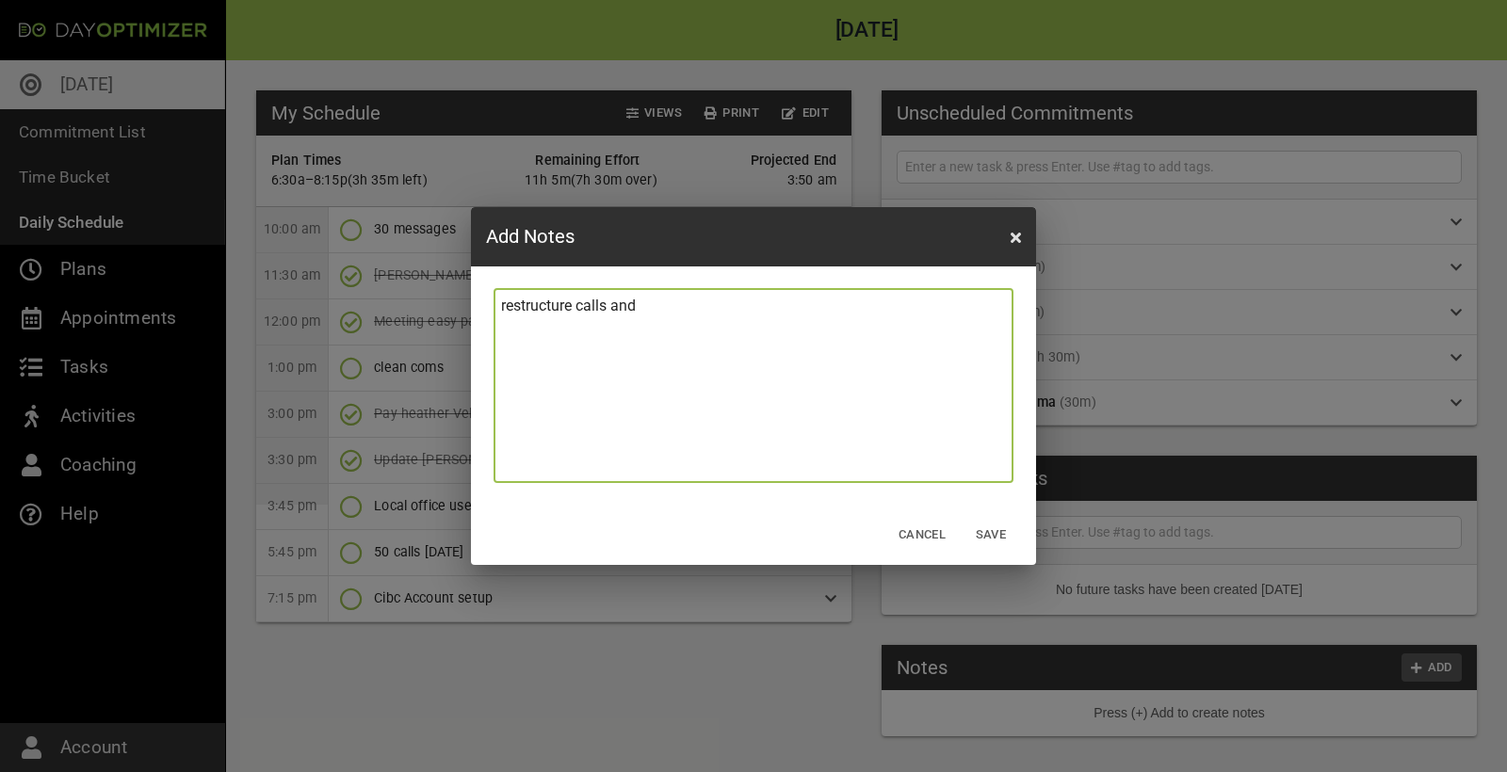
type textarea "restructure calls and"
type textarea "restructure calls and m"
type textarea "restructure calls and me"
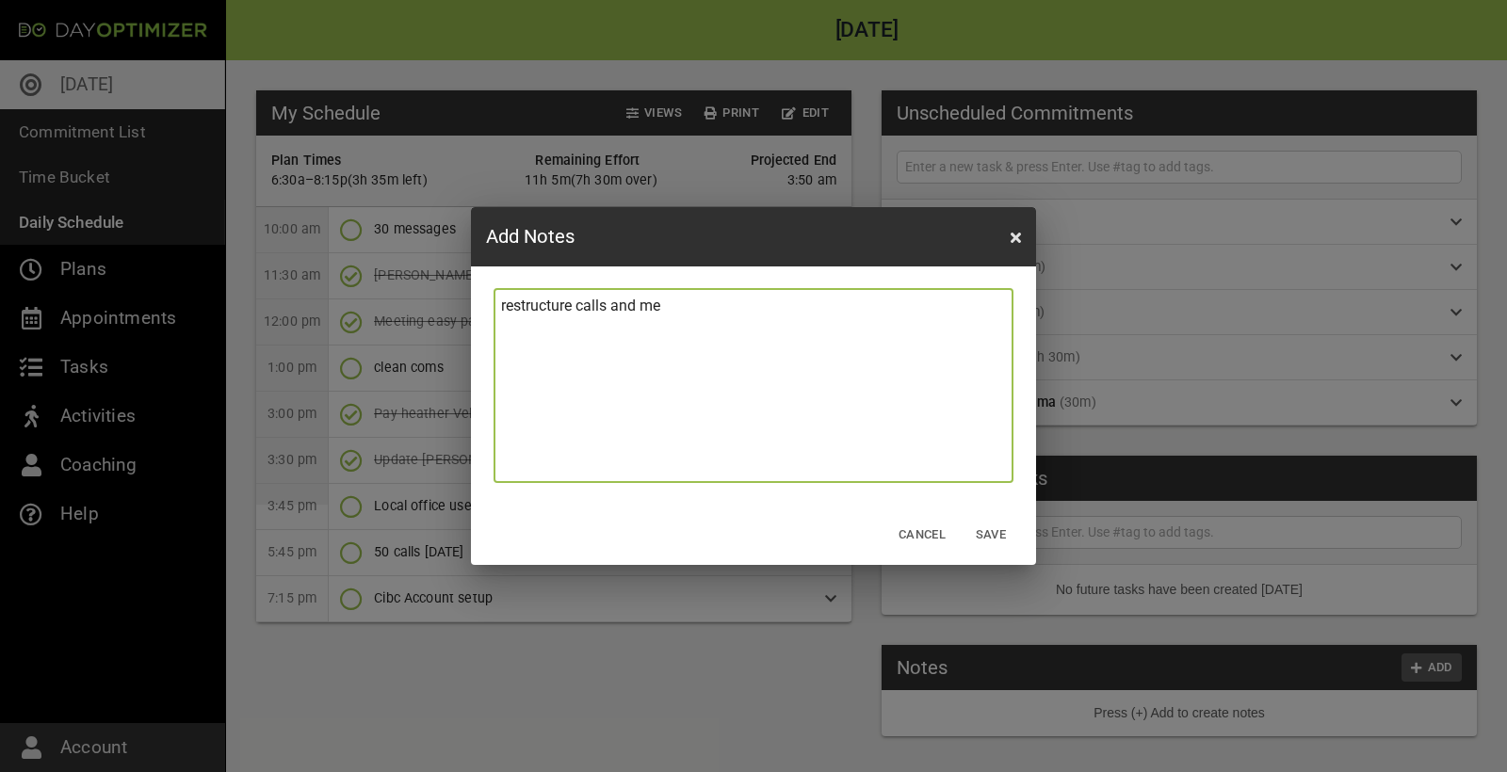
type textarea "restructure calls and mes"
type textarea "restructure calls and mess"
type textarea "restructure calls and messa"
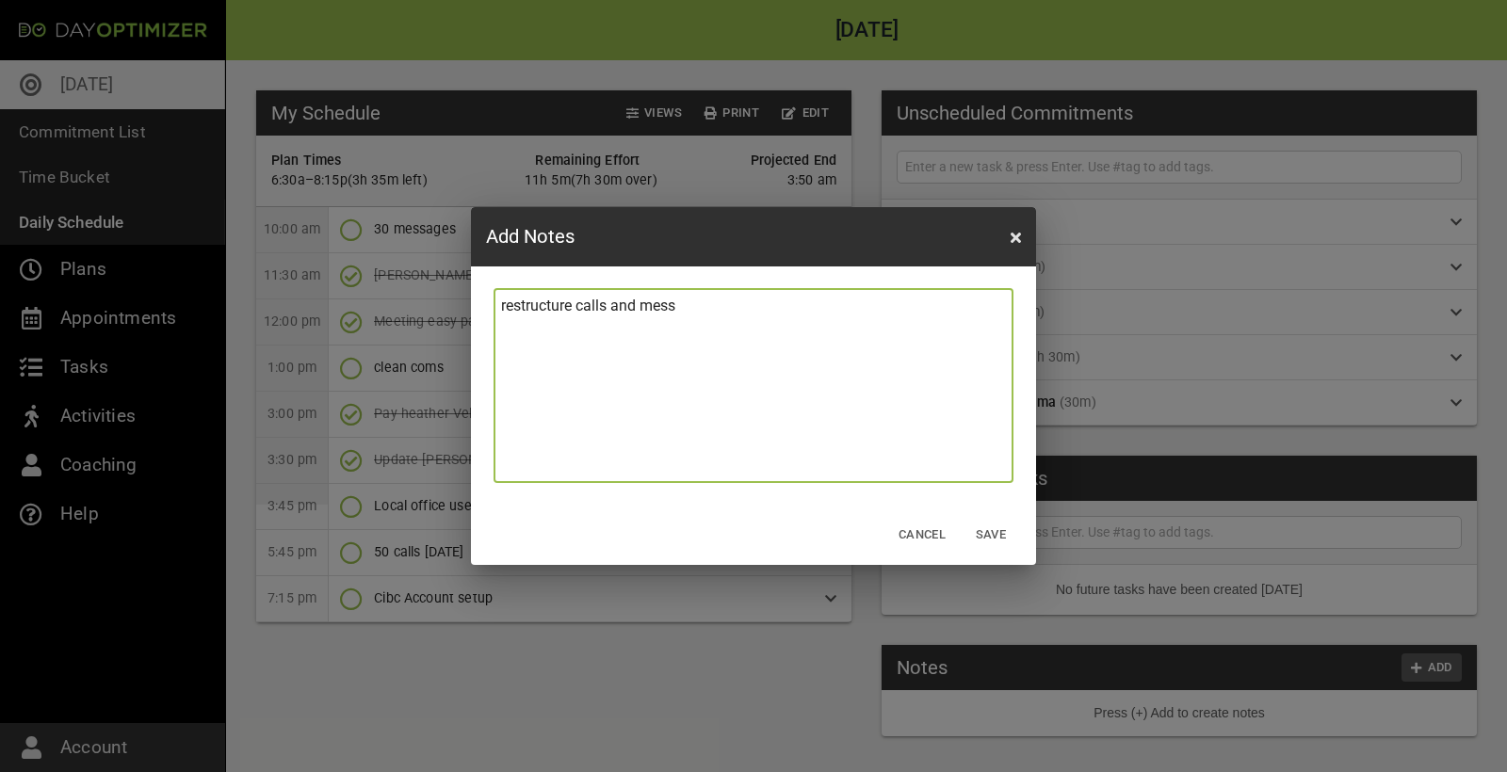
type textarea "restructure calls and messa"
type textarea "restructure calls and messag"
type textarea "restructure calls and messagi"
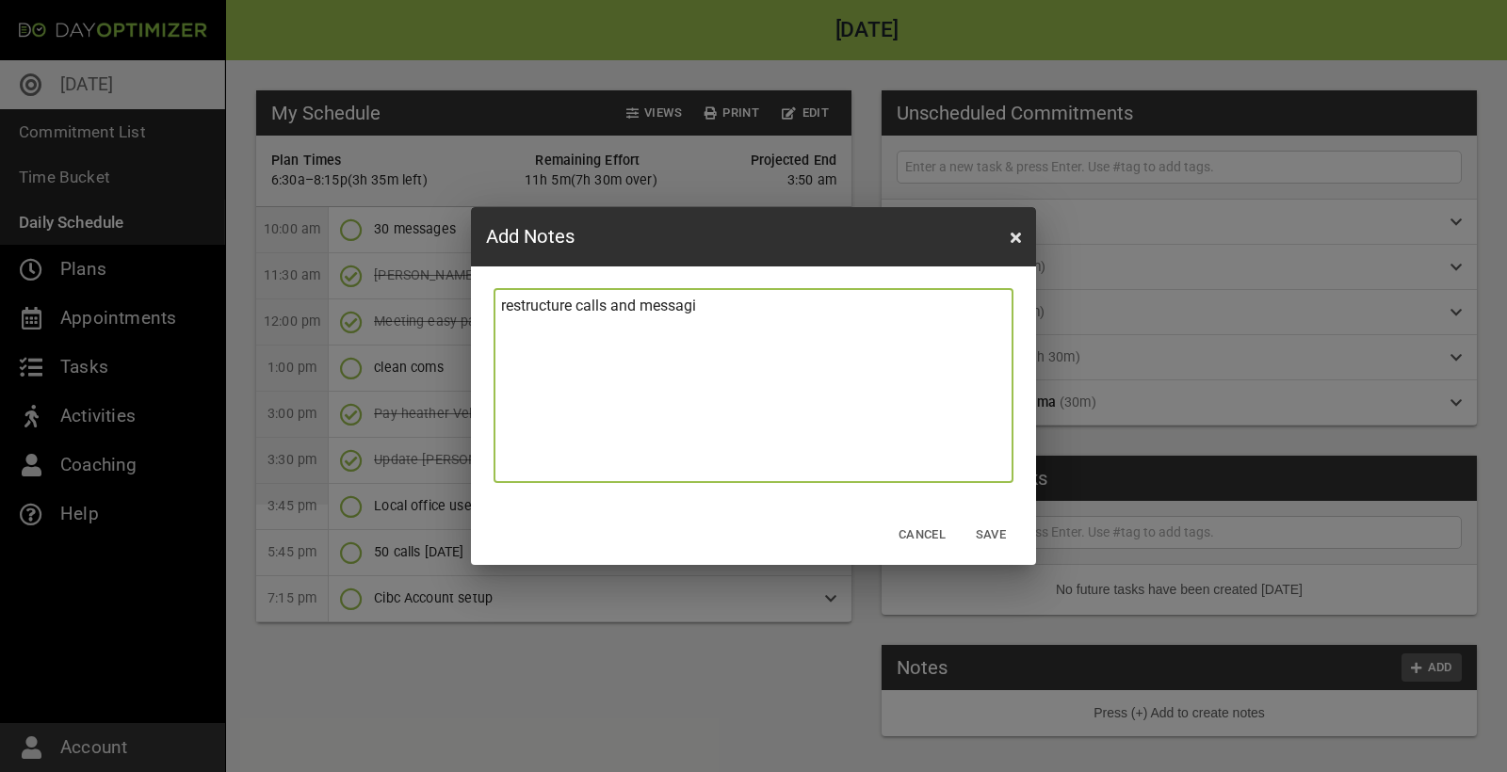
type textarea "restructure calls and messagin"
type textarea "restructure calls and messaging"
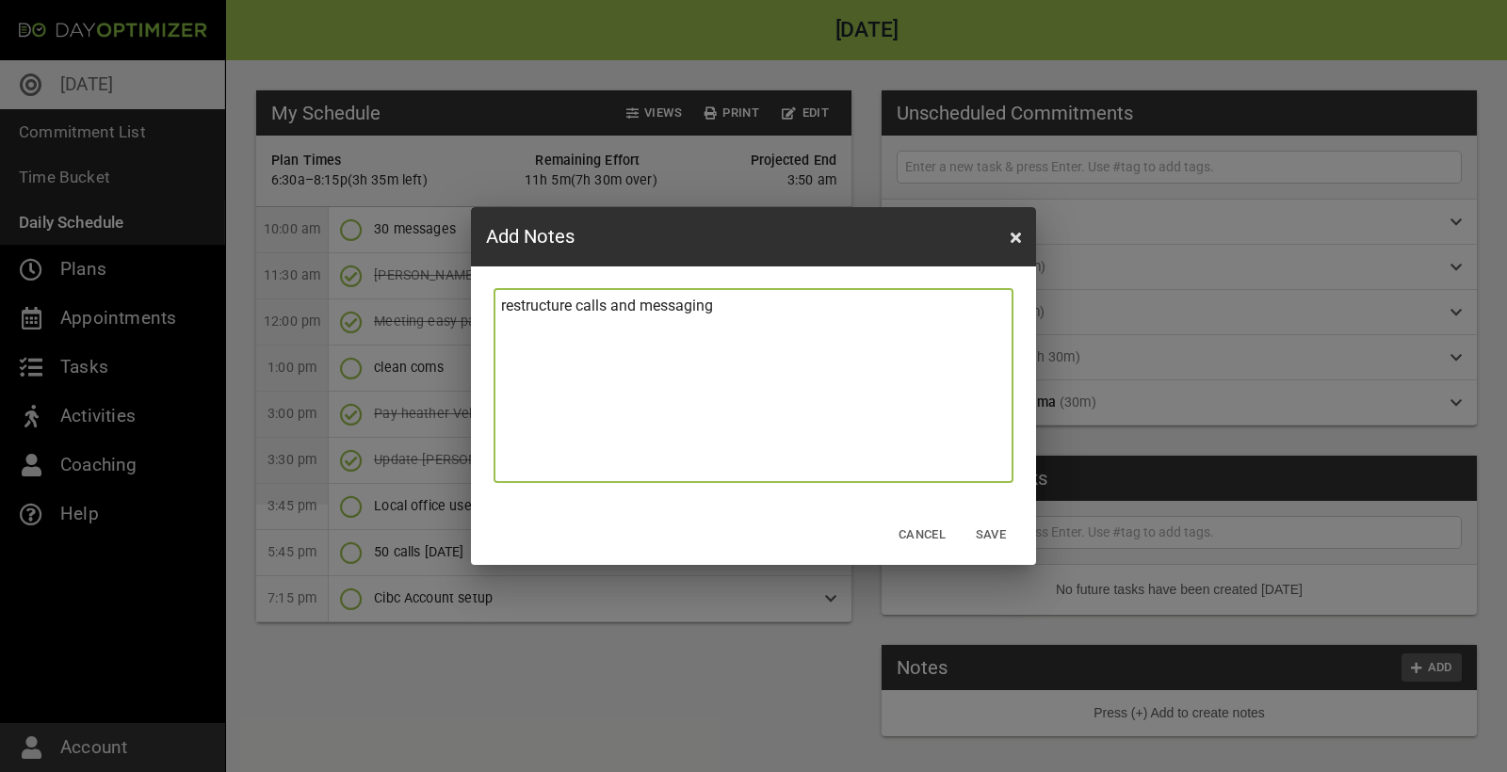
type textarea "restructure calls and messaging"
type textarea "restructure calls and messaging m"
type textarea "restructure calls and messaging ma"
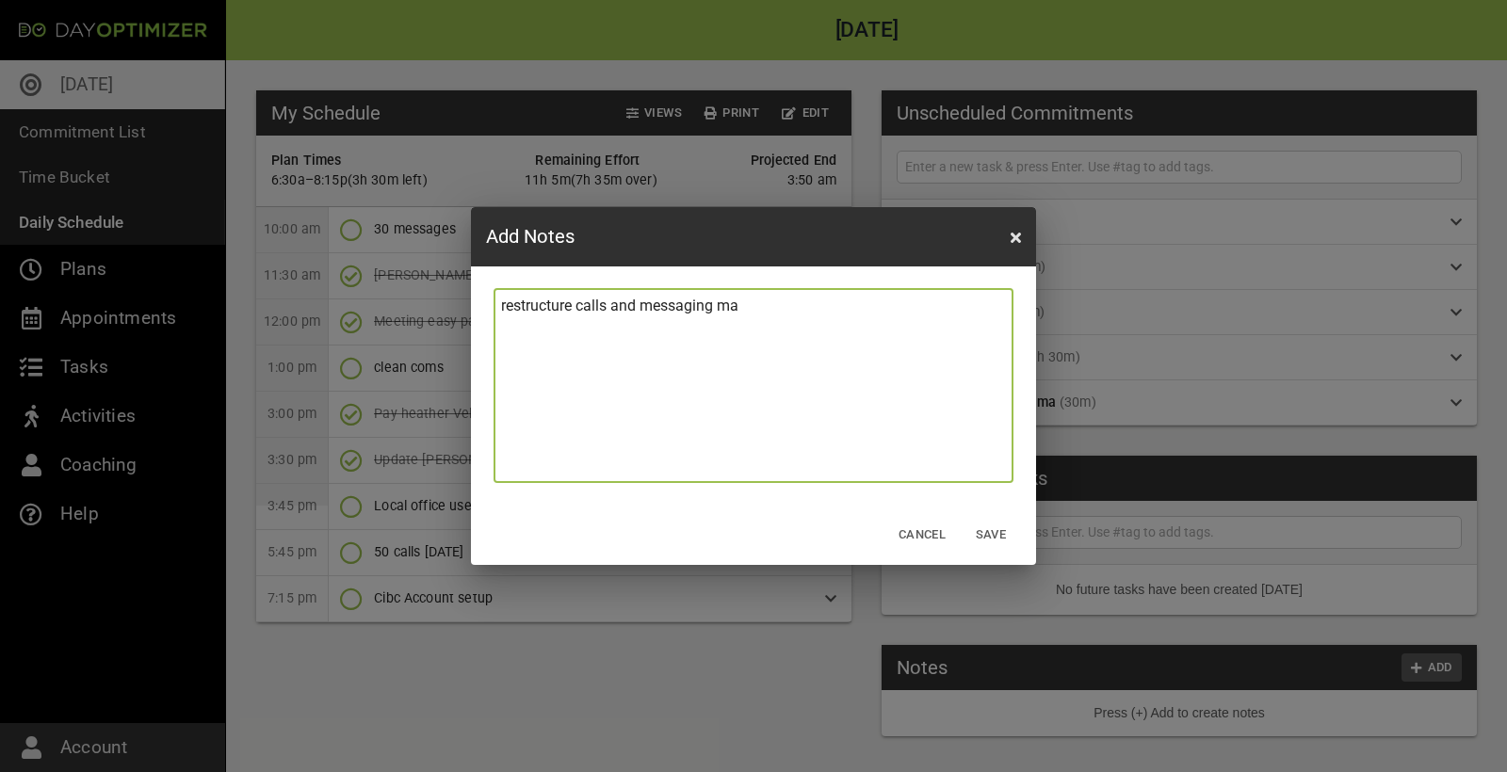
type textarea "restructure calls and messaging mak"
type textarea "restructure calls and messaging make"
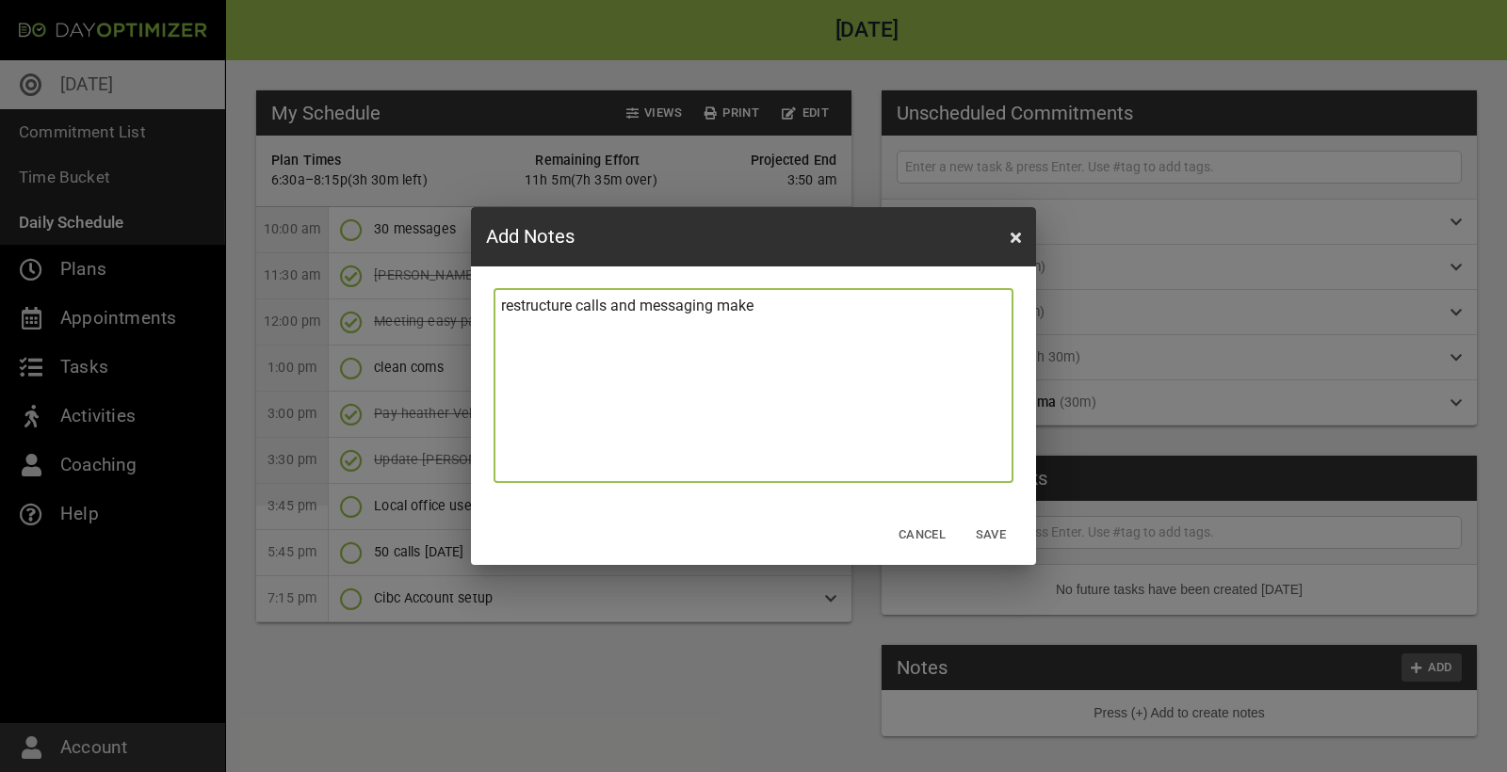
type textarea "restructure calls and messaging make"
type textarea "restructure calls and messaging make t"
type textarea "restructure calls and messaging make th"
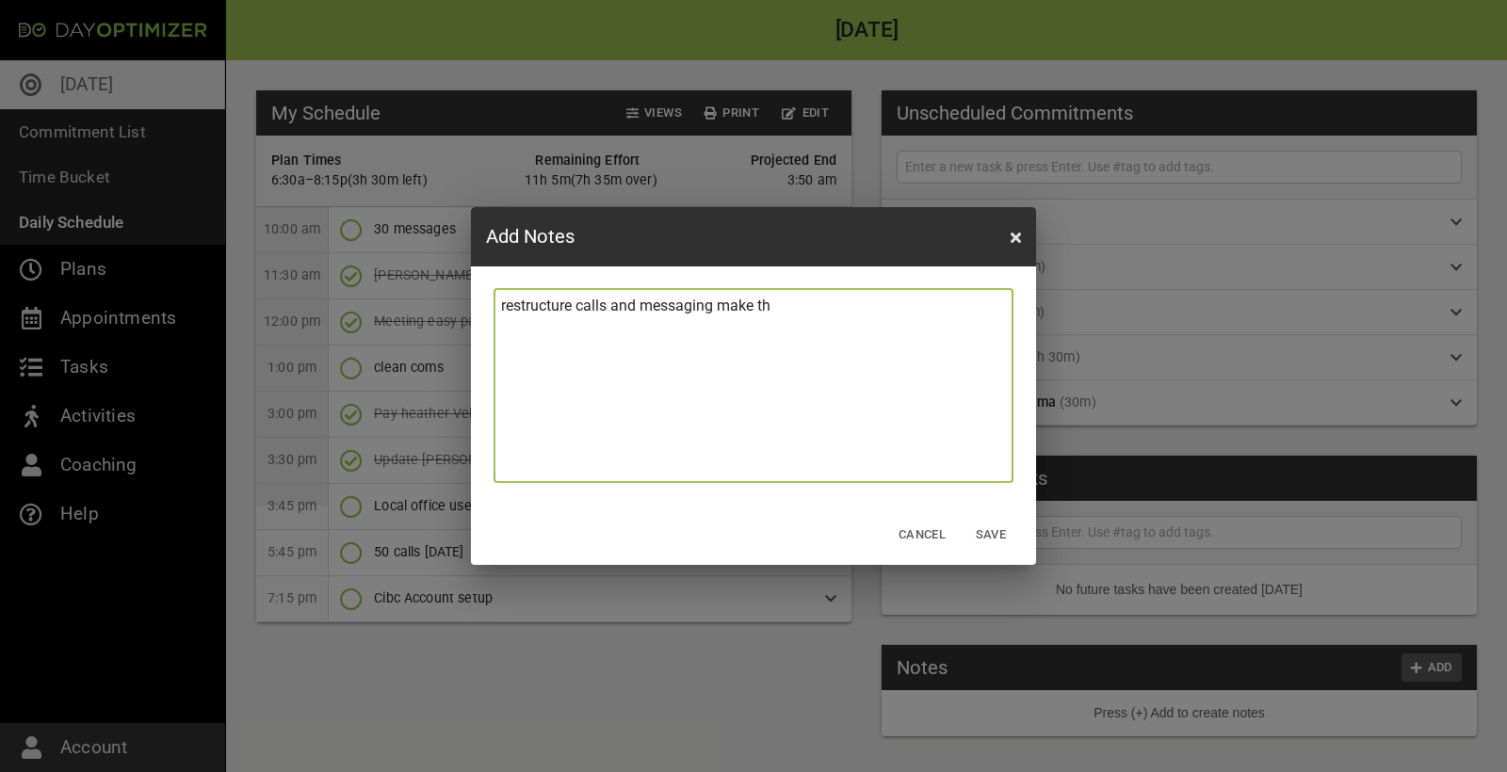
type textarea "restructure calls and messaging make the"
type textarea "restructure calls and messaging make them"
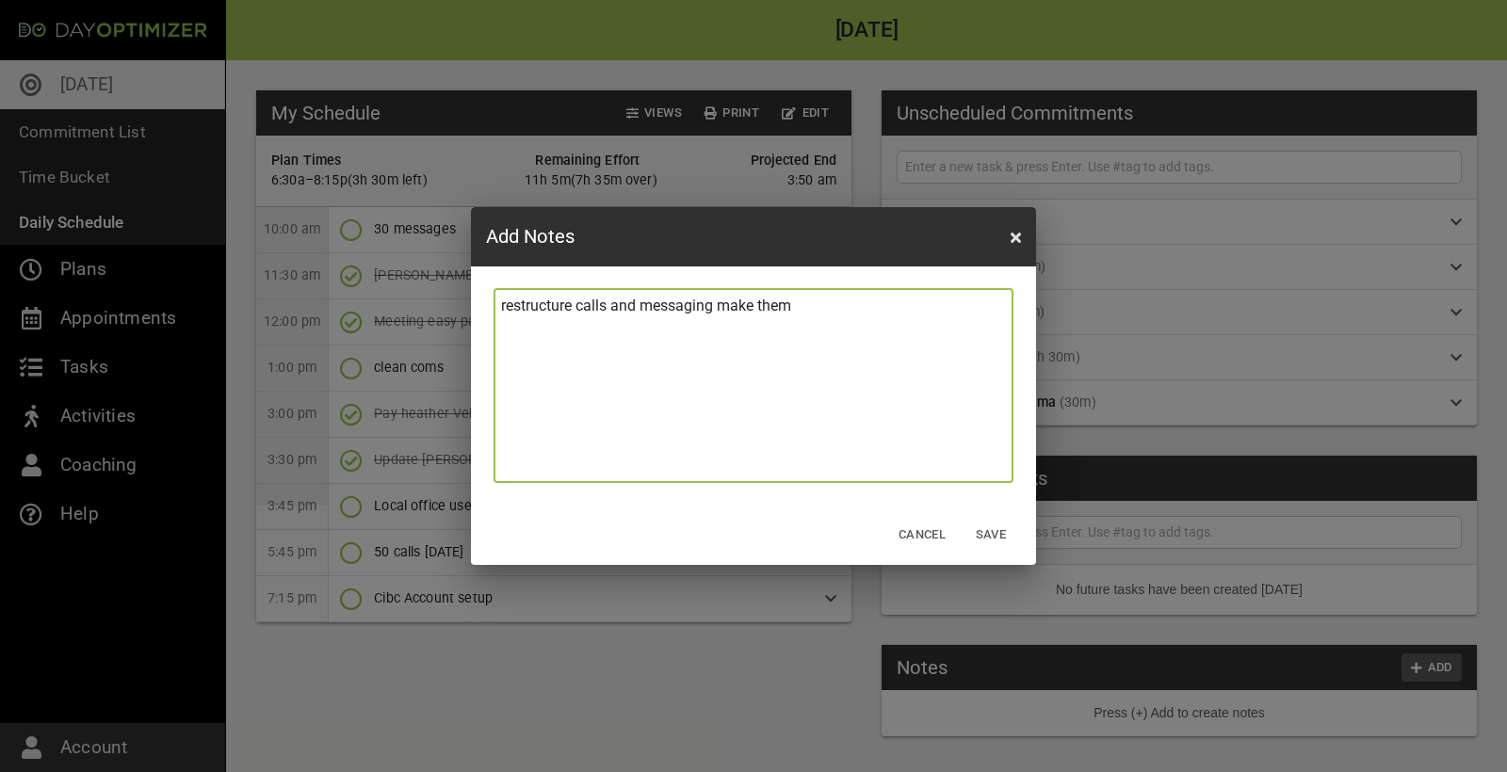
type textarea "restructure calls and messaging make them"
type textarea "restructure calls and messaging make them m"
type textarea "restructure calls and messaging make them mo"
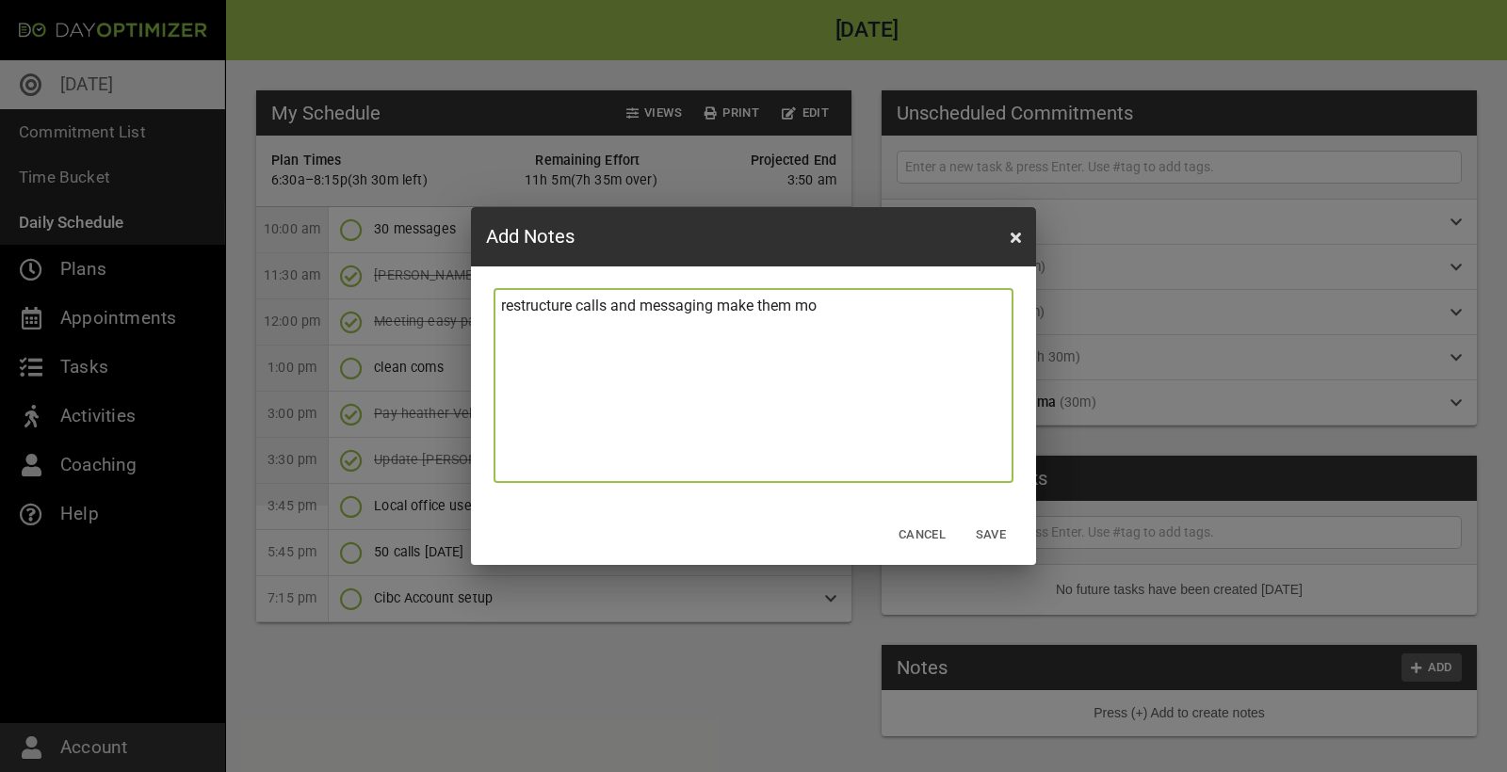
type textarea "restructure calls and messaging make them mor"
type textarea "restructure calls and messaging make them more"
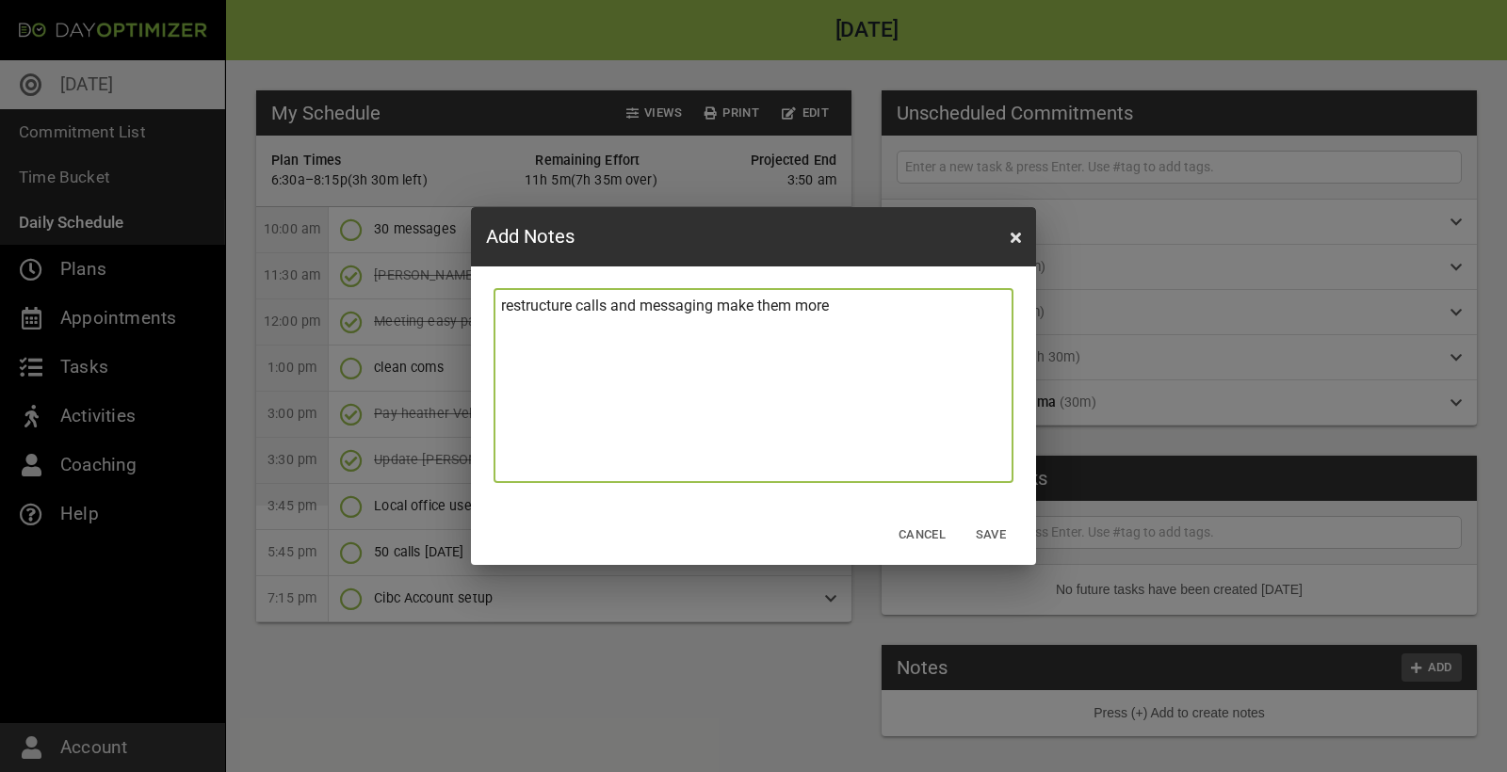
type textarea "restructure calls and messaging make them more"
type textarea "restructure calls and messaging make them more r"
type textarea "restructure calls and messaging make them more re"
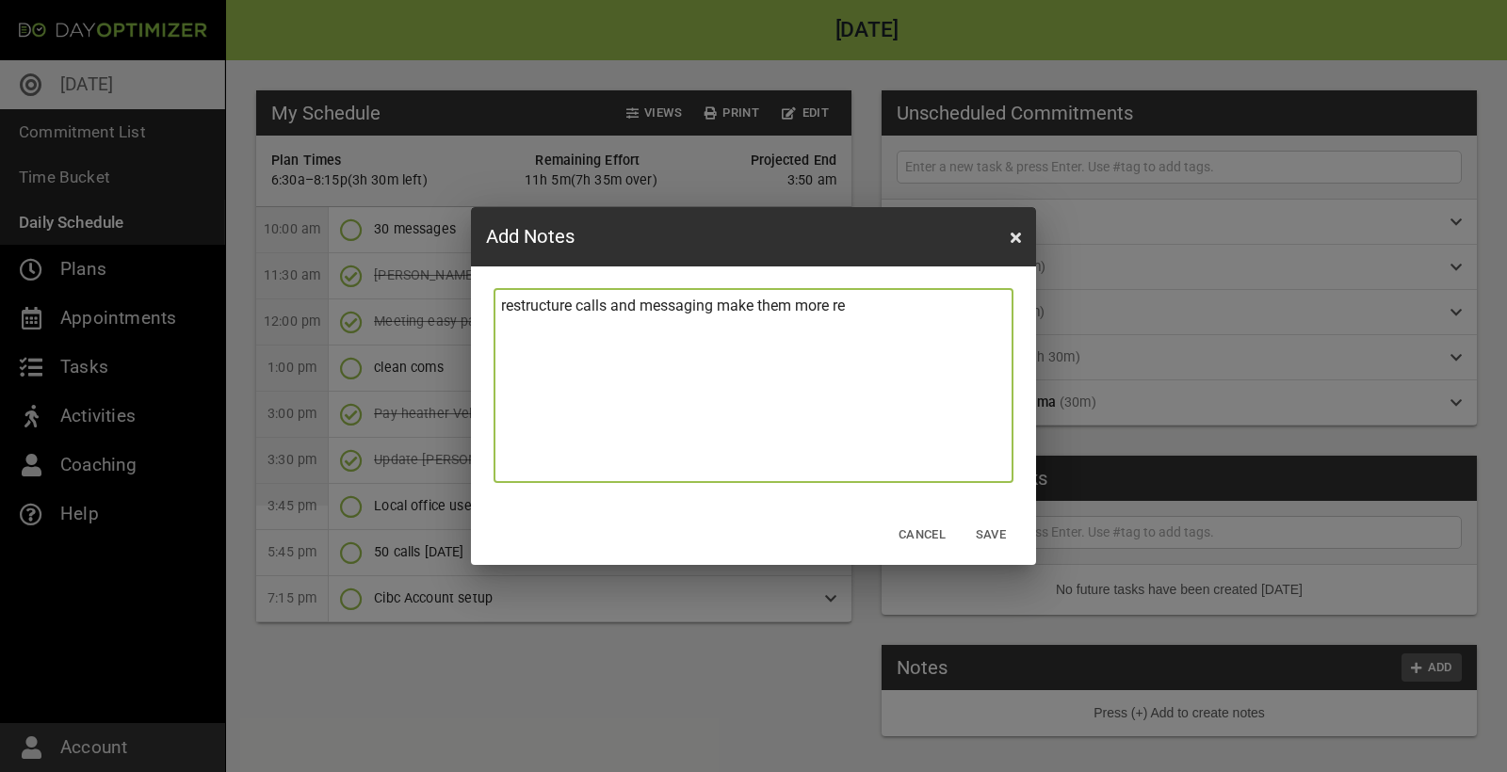
type textarea "restructure calls and messaging make them more rea"
type textarea "restructure calls and messaging make them more real"
type textarea "restructure calls and messaging make them more reali"
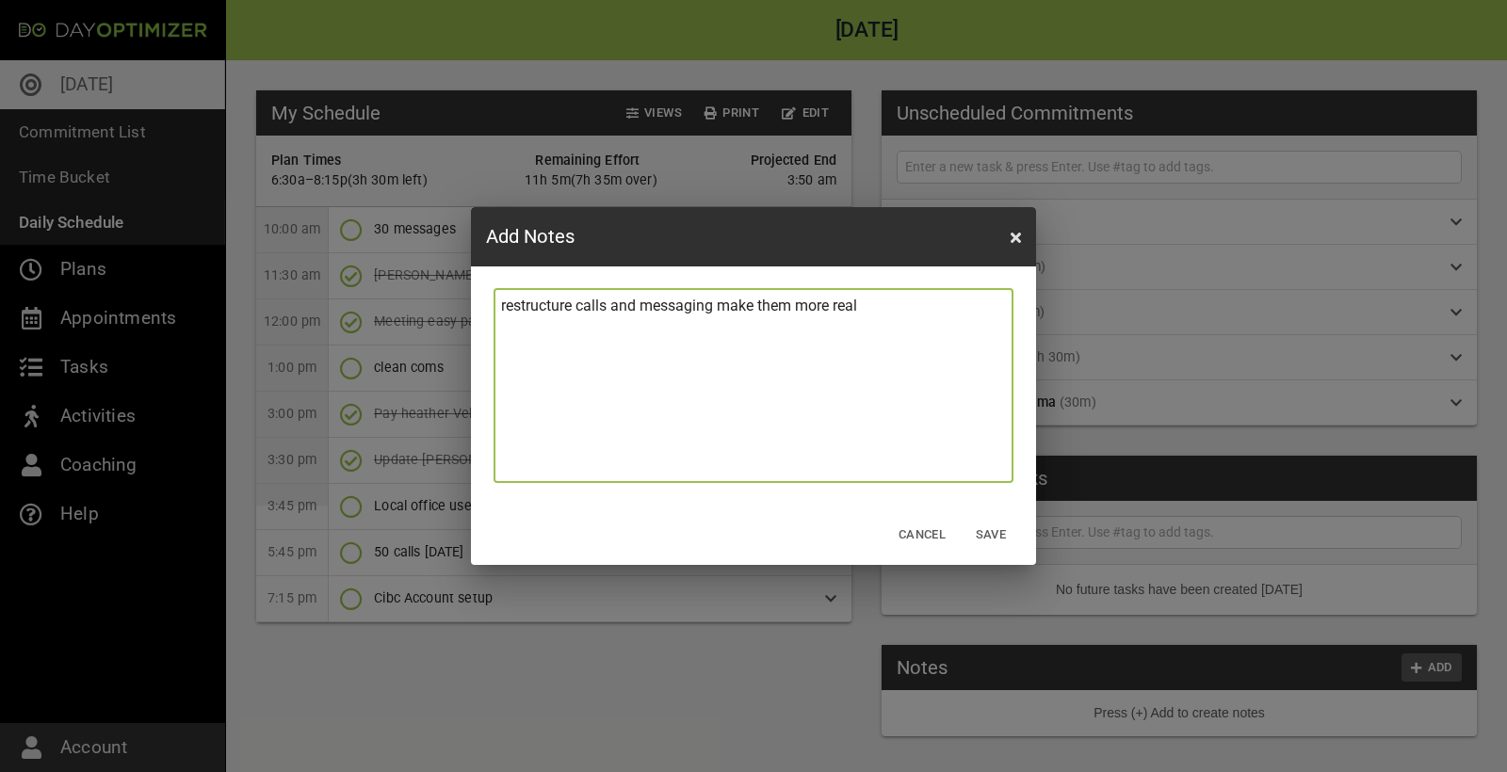
type textarea "restructure calls and messaging make them more reali"
type textarea "restructure calls and messaging make them more realis"
type textarea "restructure calls and messaging make them more realist"
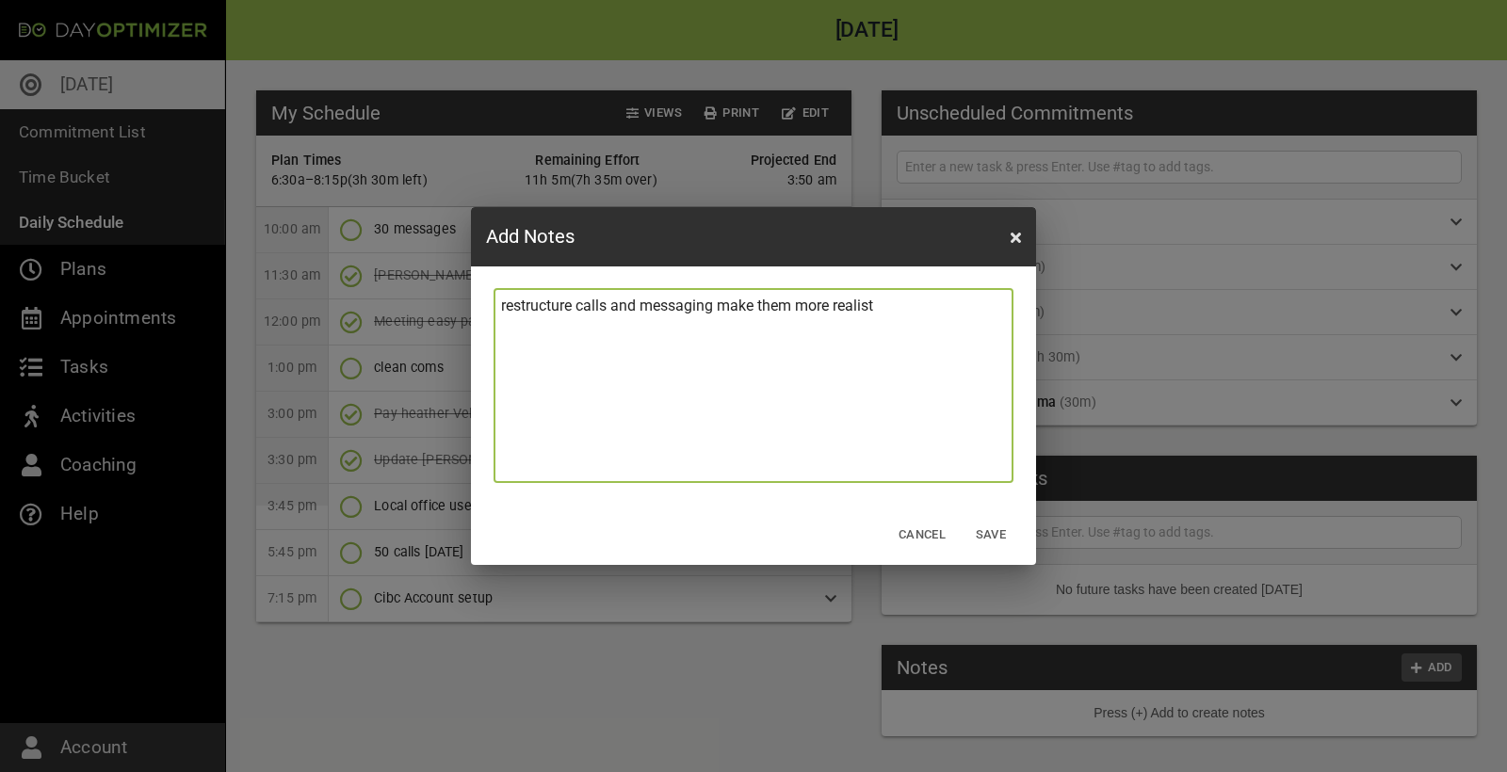
type textarea "restructure calls and messaging make them more realisti"
type textarea "restructure calls and messaging make them more realistic"
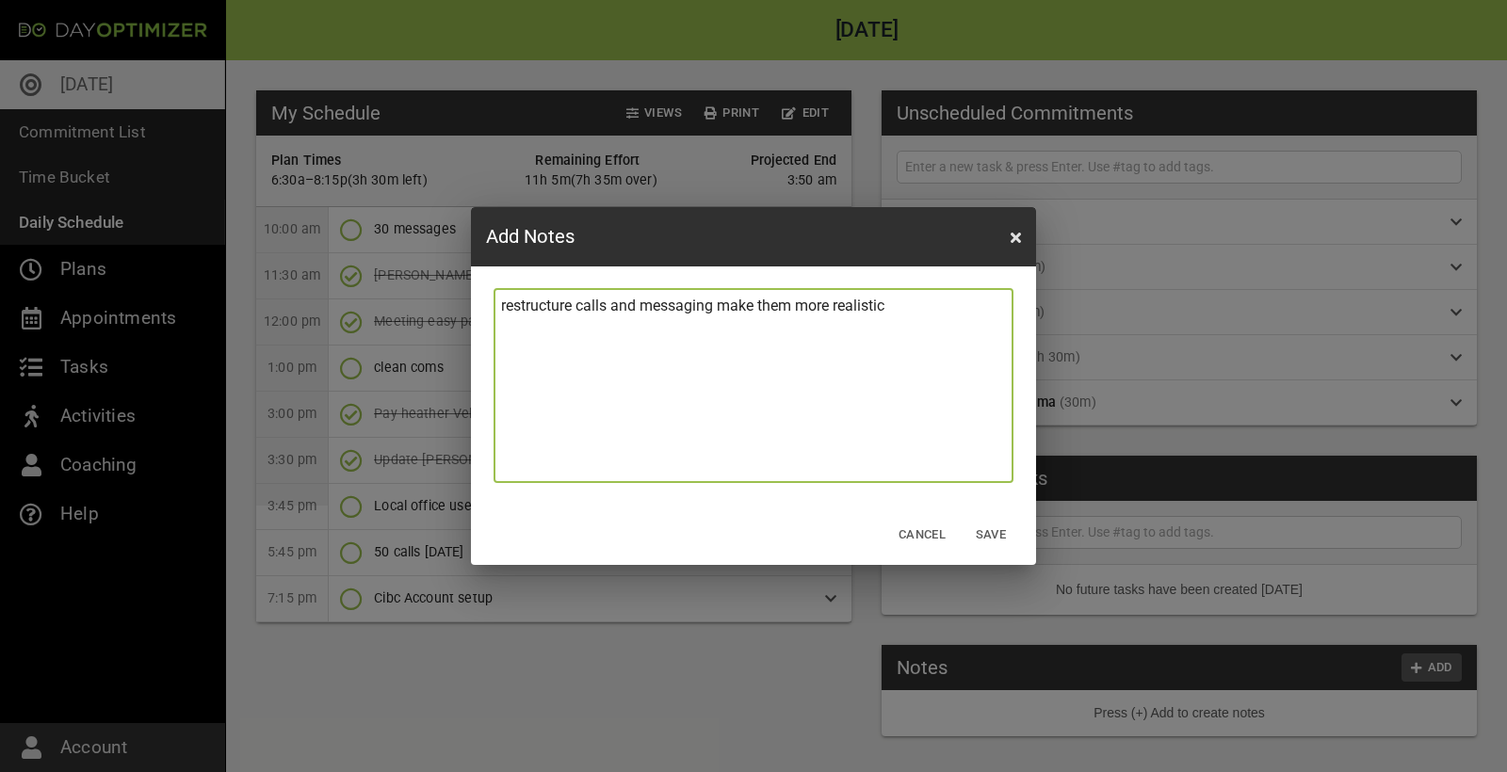
type textarea "restructure calls and messaging make them more realistic"
type textarea "restructure calls and messaging make them more realistic 1"
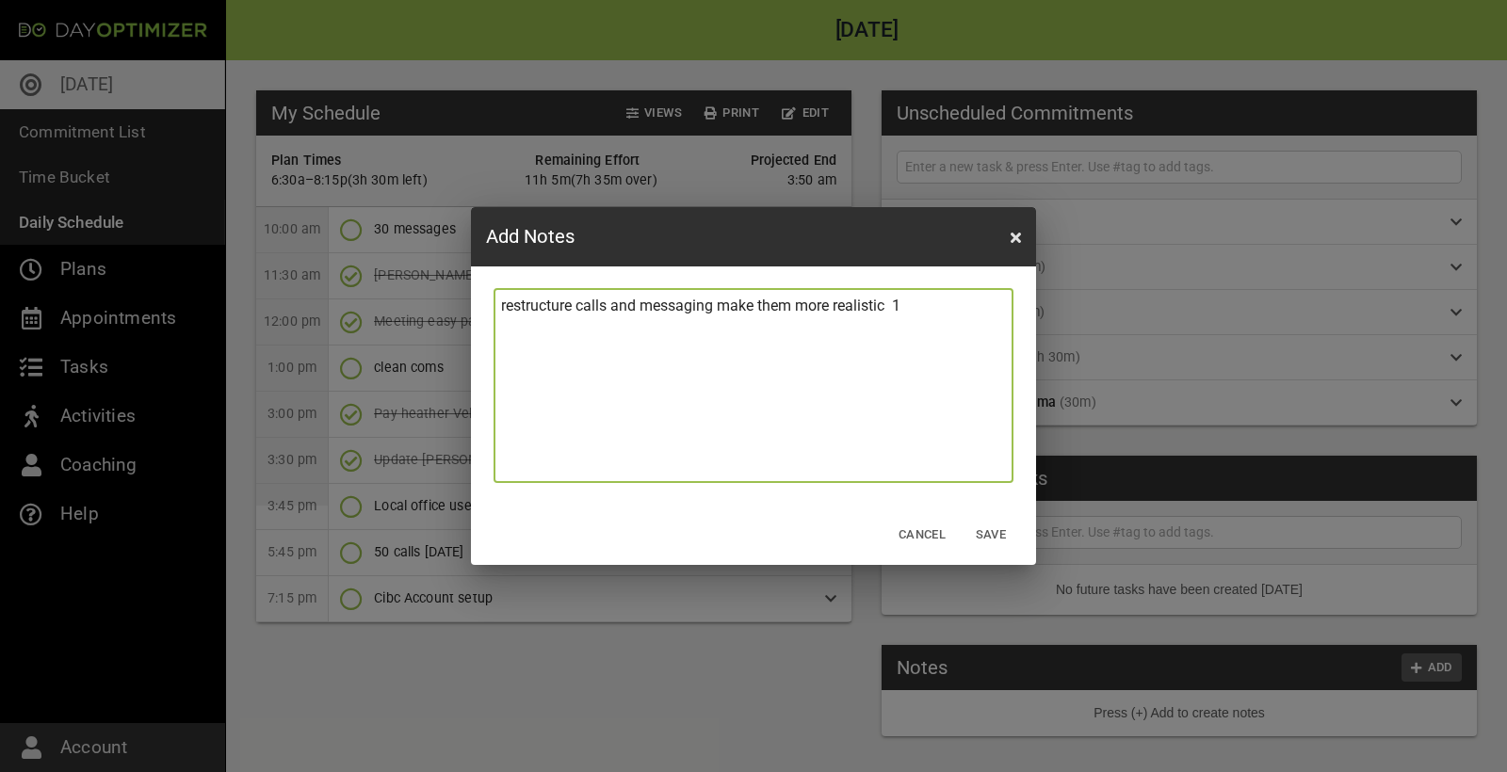
type textarea "restructure calls and messaging make them more realistic 15"
type textarea "restructure calls and messaging make them more realistic 15/"
type textarea "restructure calls and messaging make them more realistic 15/3"
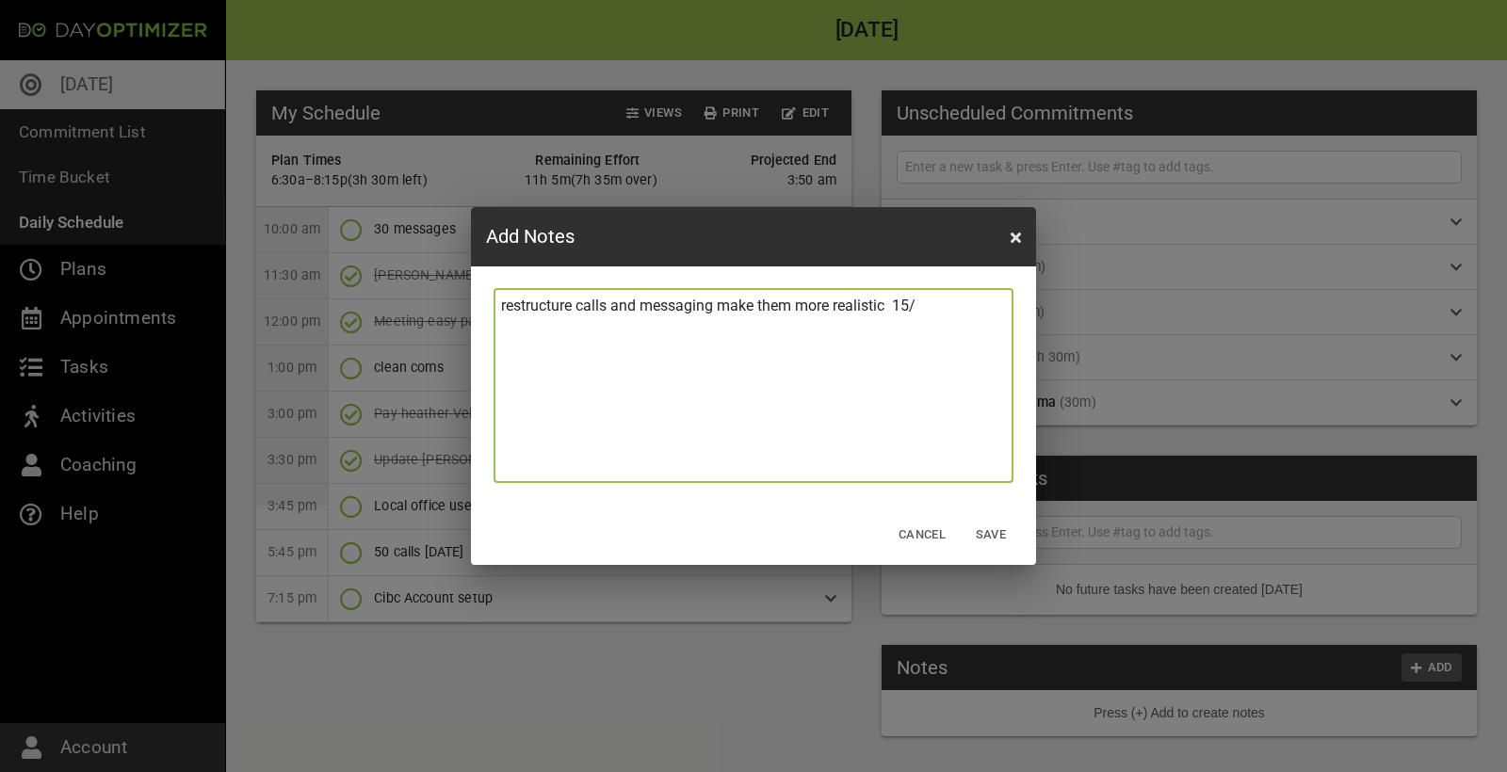
type textarea "restructure calls and messaging make them more realistic 15/3"
type textarea "restructure calls and messaging make them more realistic 15/30"
click at [1000, 534] on span "Save" at bounding box center [990, 535] width 45 height 22
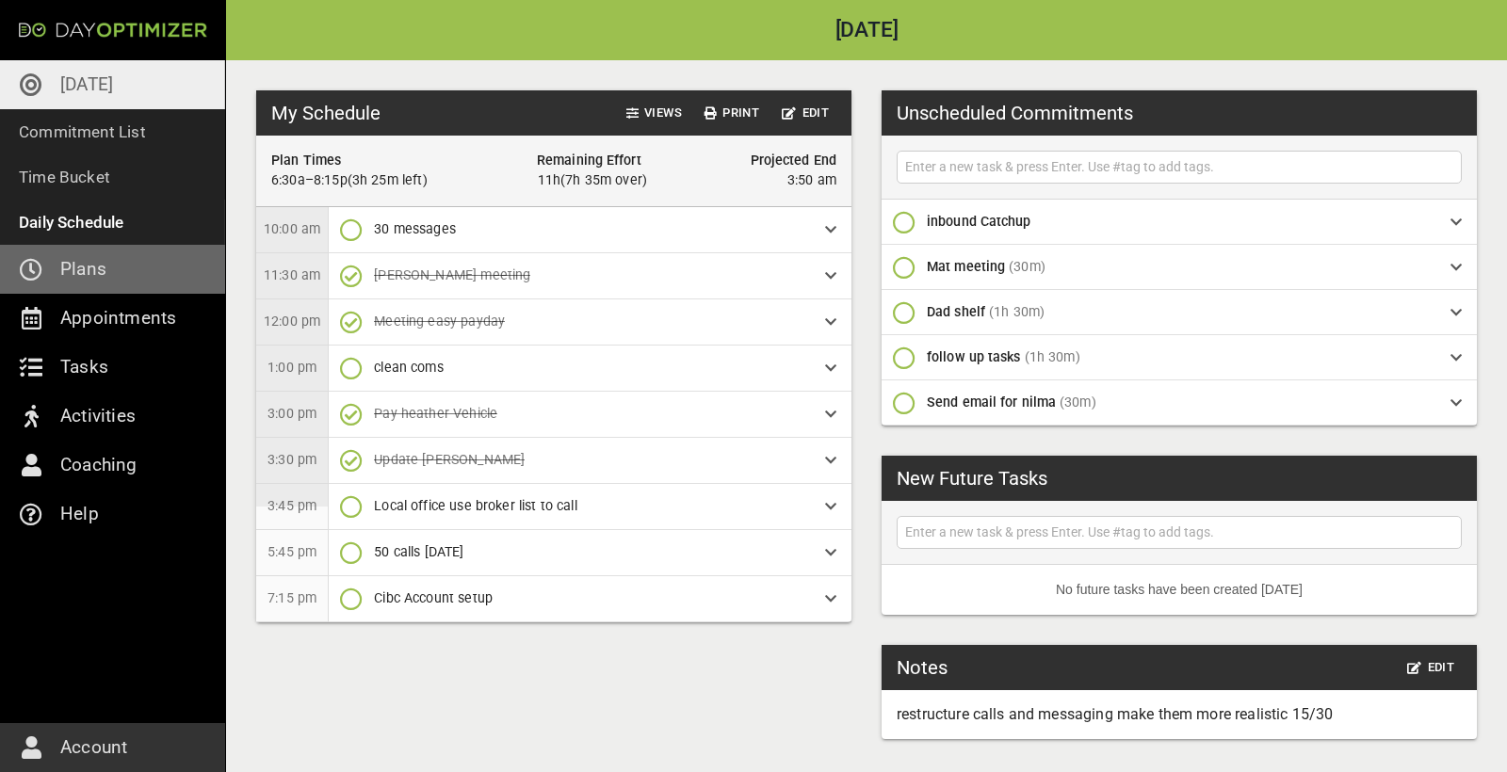
click at [109, 263] on link "Plans" at bounding box center [112, 269] width 225 height 49
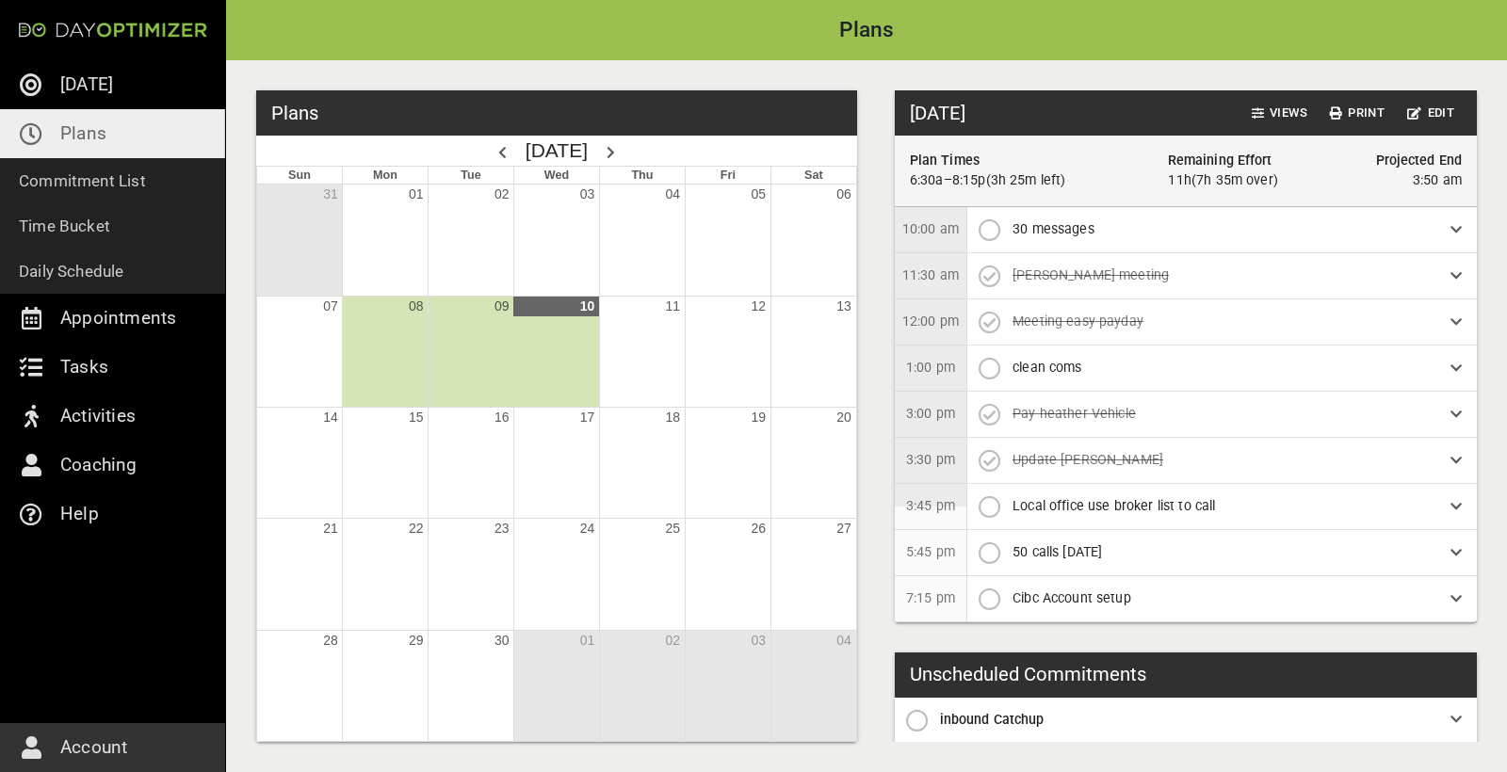
click at [392, 329] on div "Month View" at bounding box center [385, 352] width 86 height 110
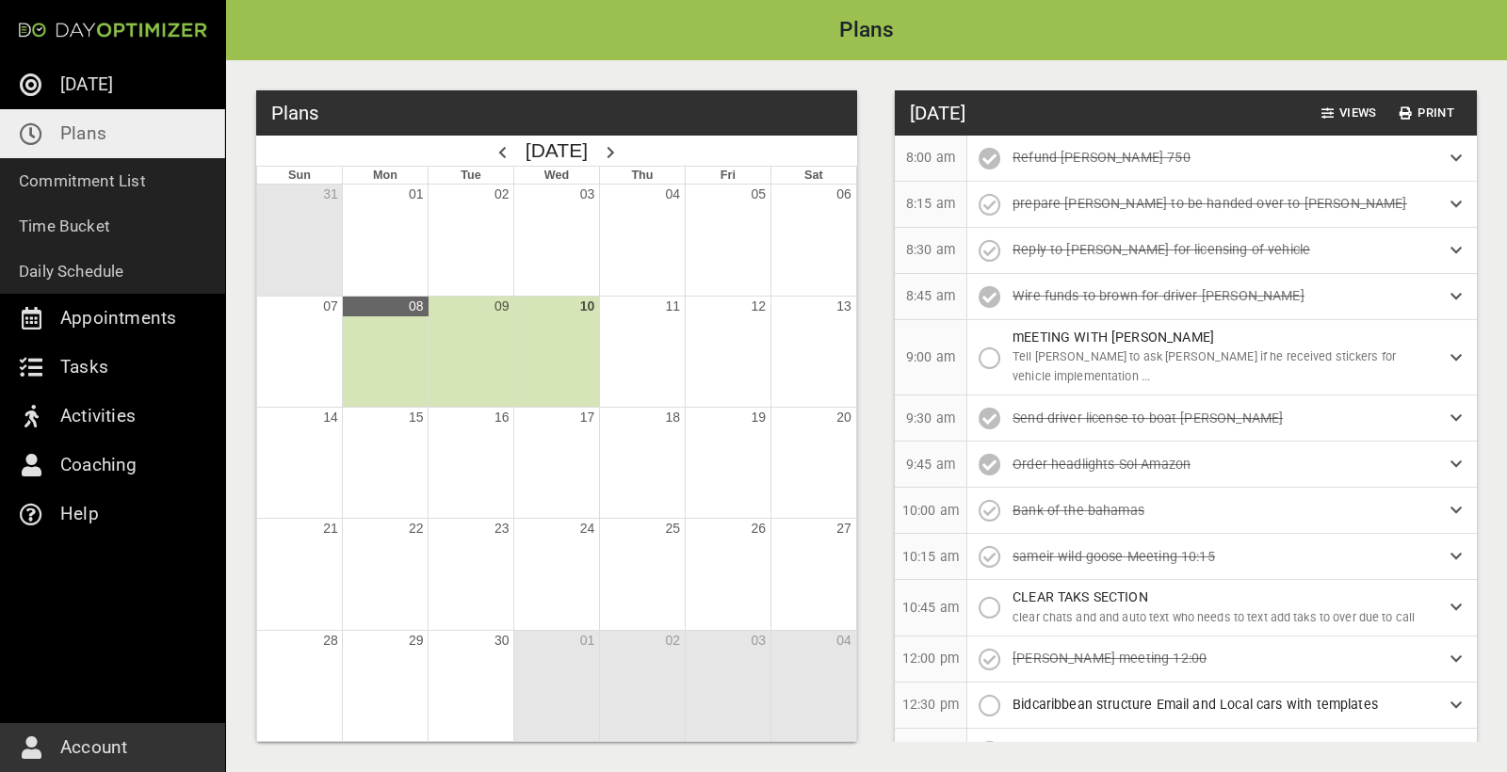
click at [462, 384] on div "Month View" at bounding box center [471, 352] width 86 height 110
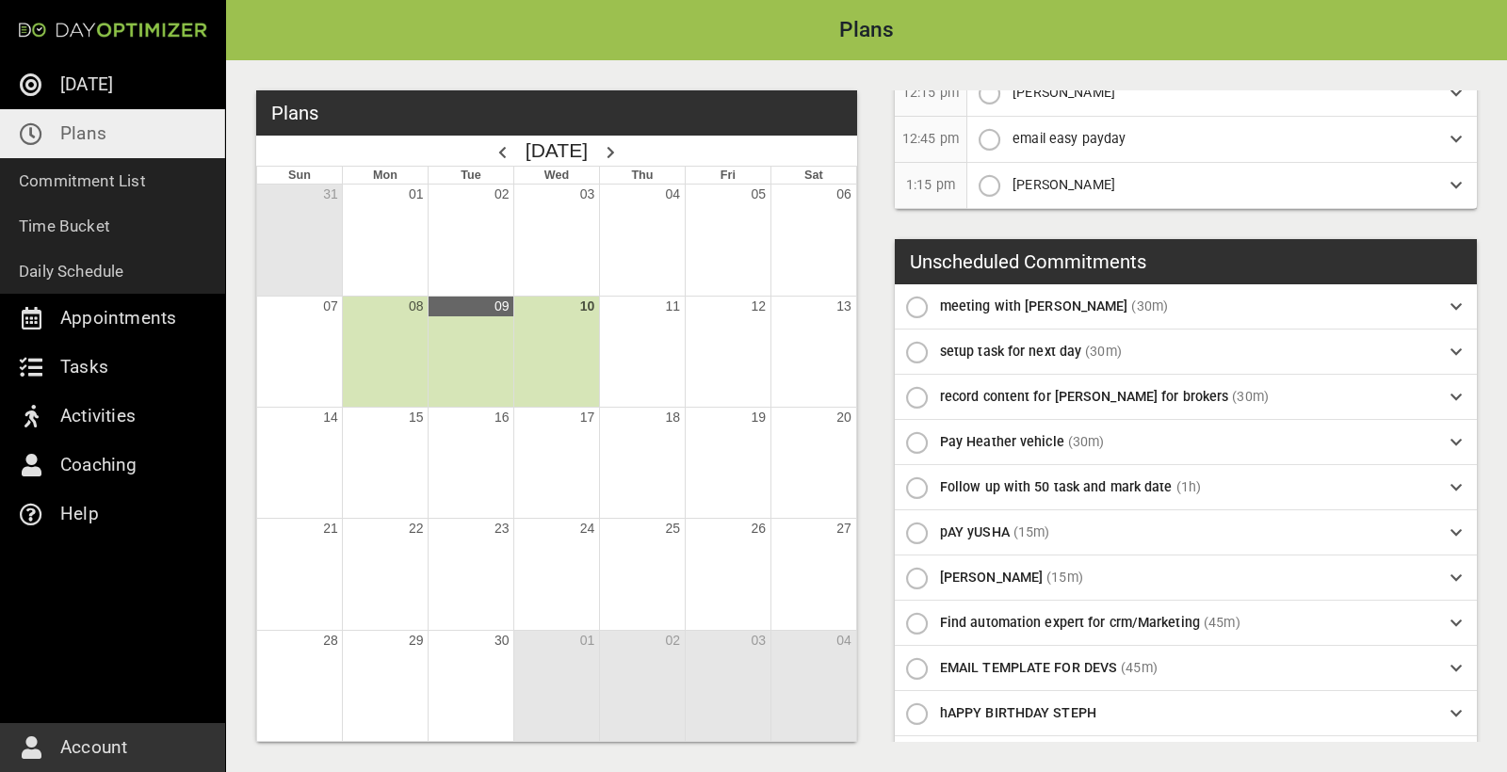
scroll to position [119, 0]
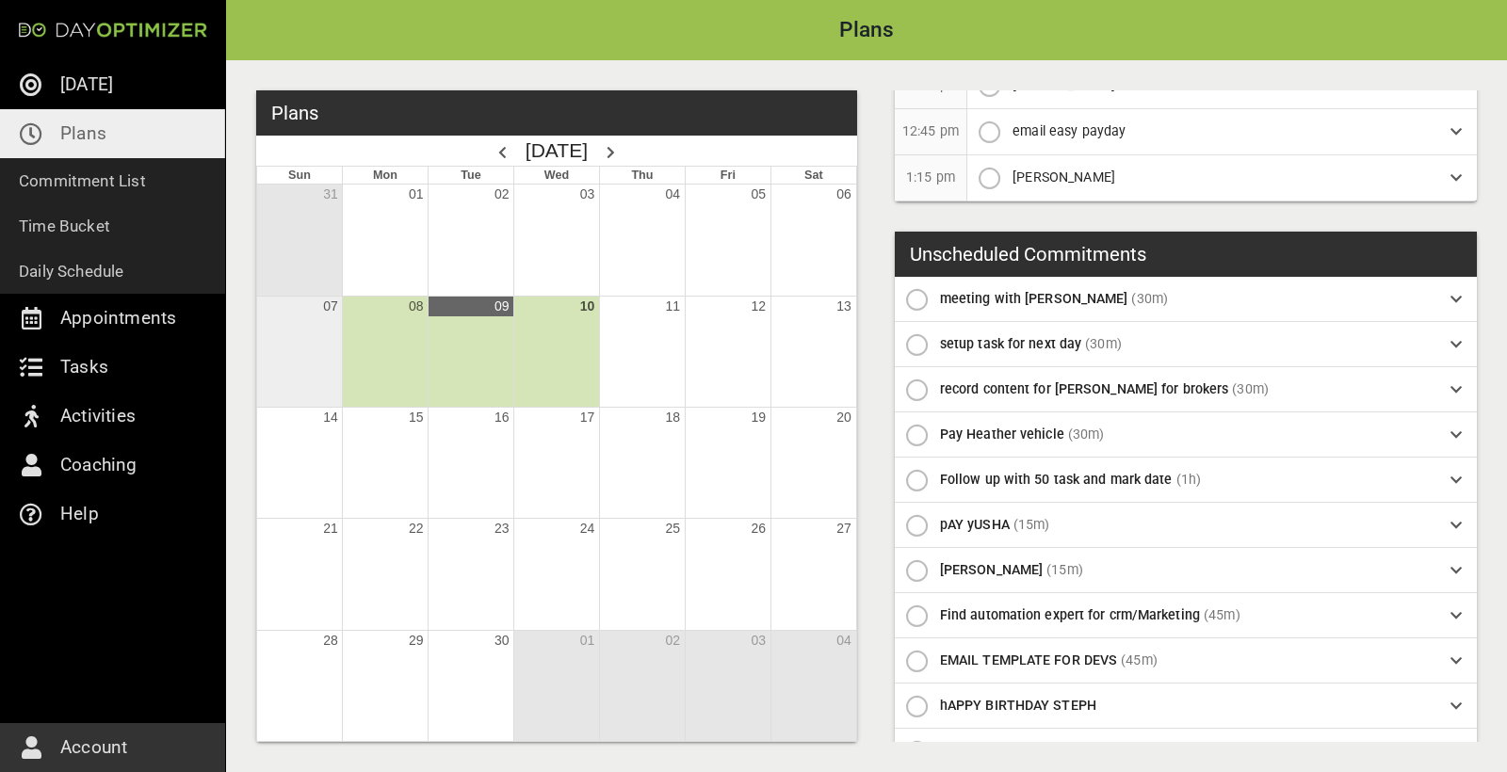
click at [287, 359] on div "Month View" at bounding box center [299, 352] width 85 height 110
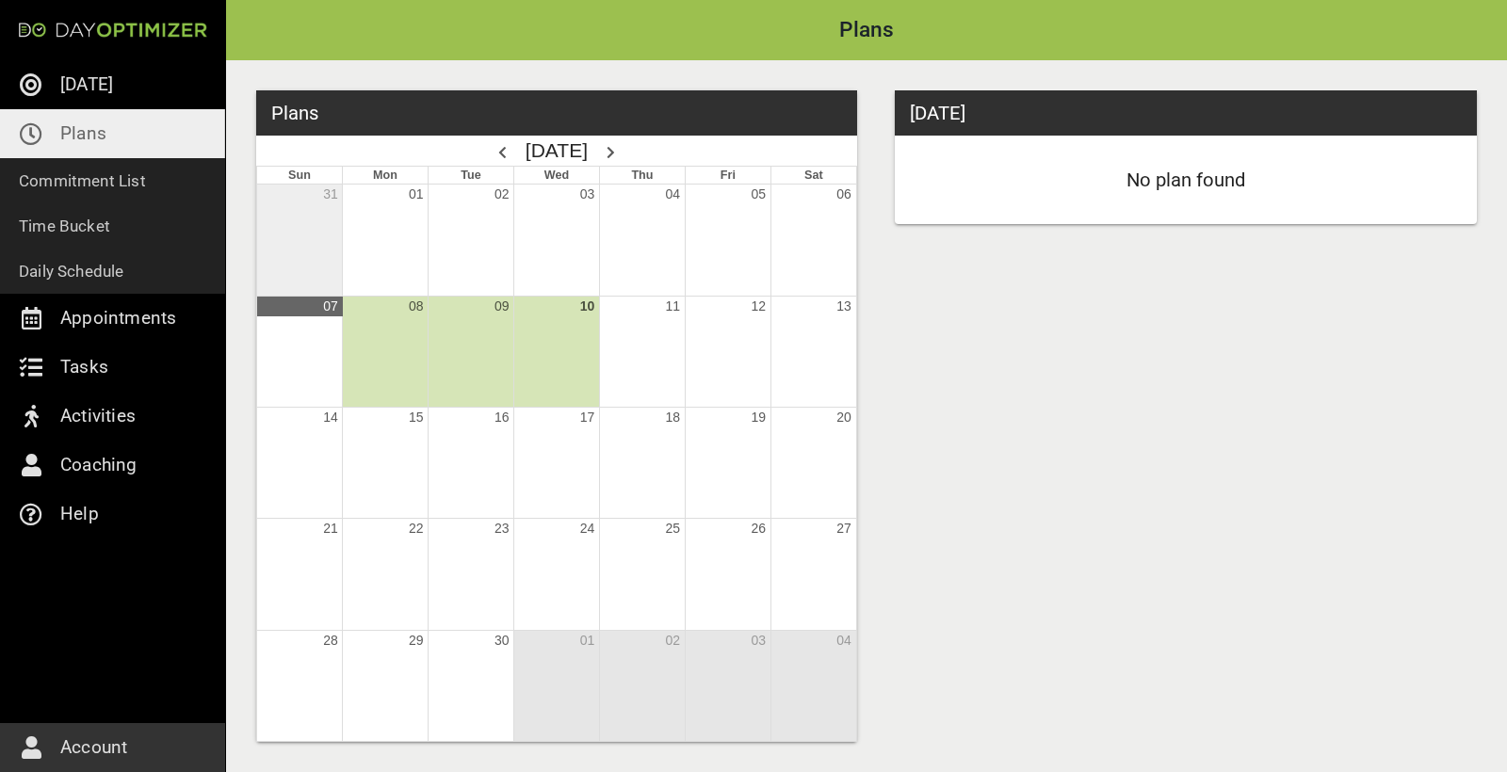
click at [327, 277] on div "Month View" at bounding box center [299, 240] width 85 height 110
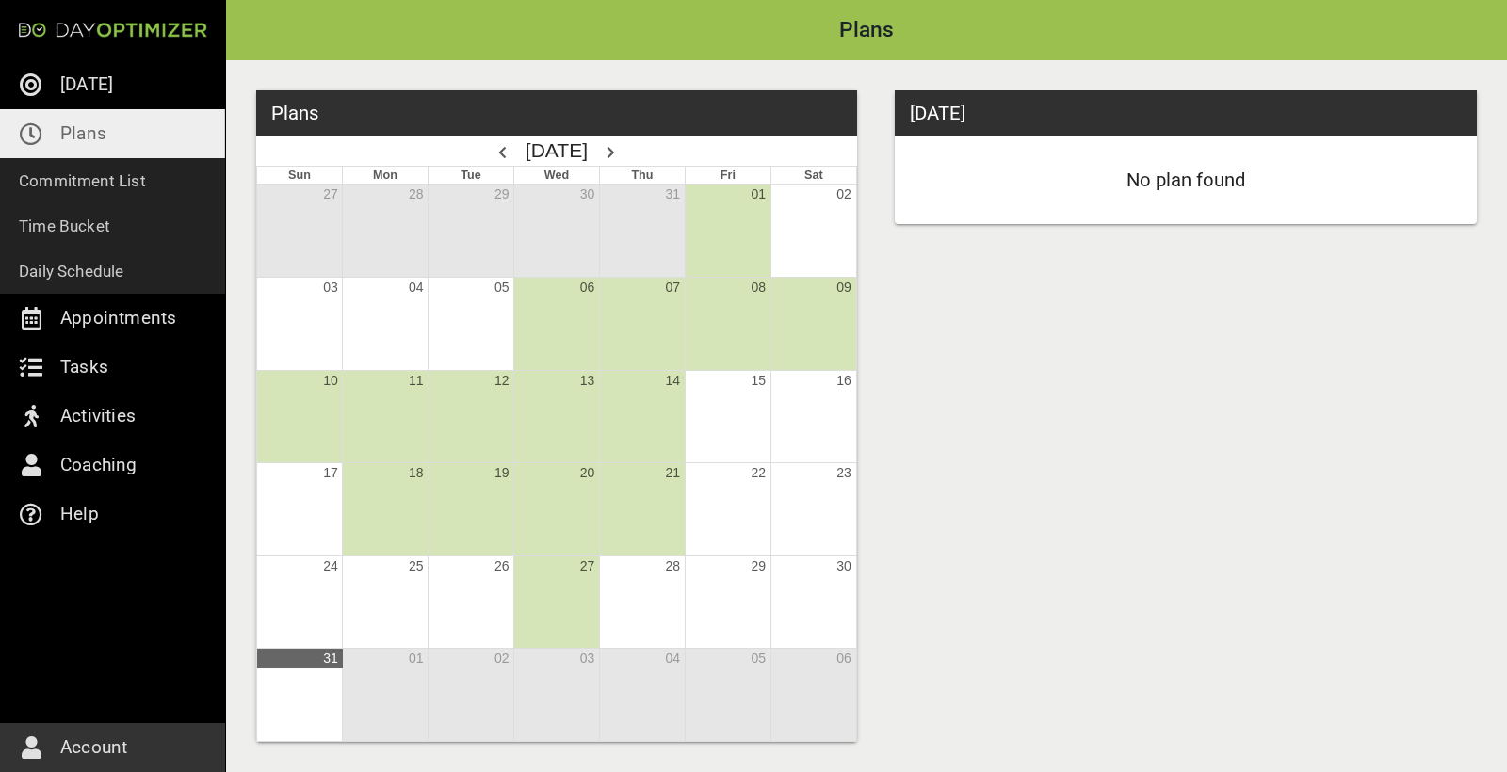
click at [615, 150] on icon at bounding box center [610, 152] width 8 height 13
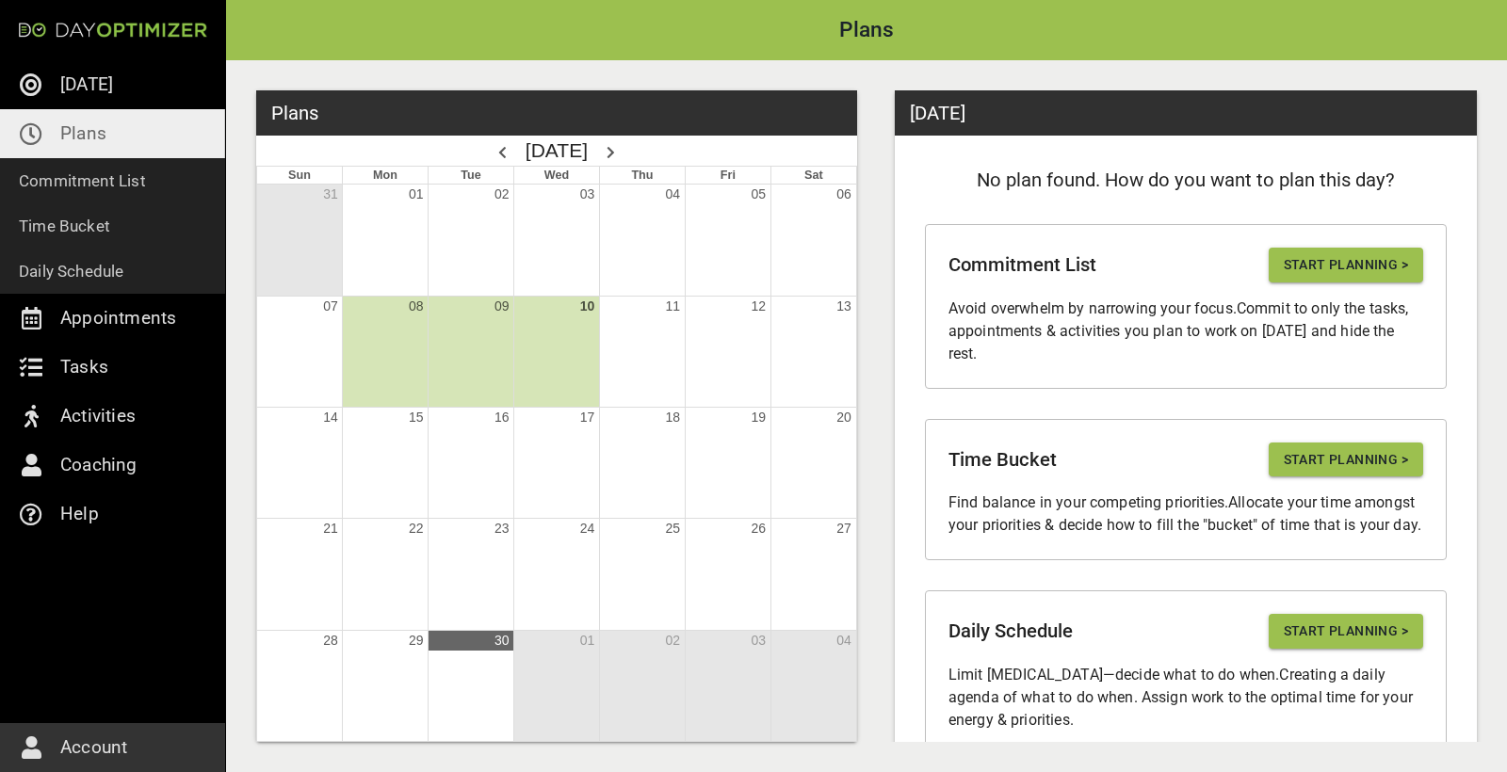
click at [498, 147] on icon at bounding box center [502, 152] width 8 height 13
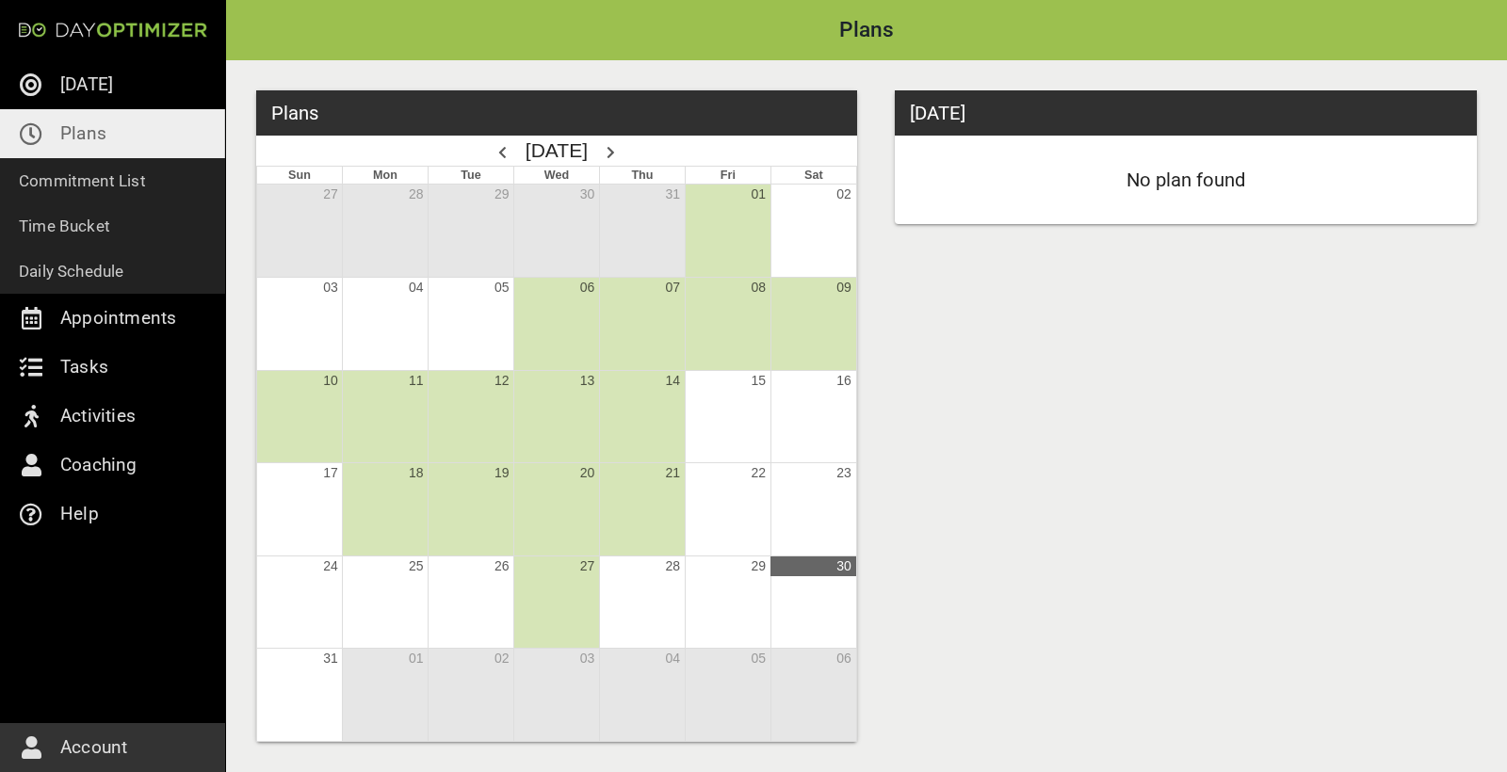
click at [626, 153] on div "[DATE]" at bounding box center [556, 151] width 601 height 30
click at [615, 151] on icon at bounding box center [610, 152] width 8 height 13
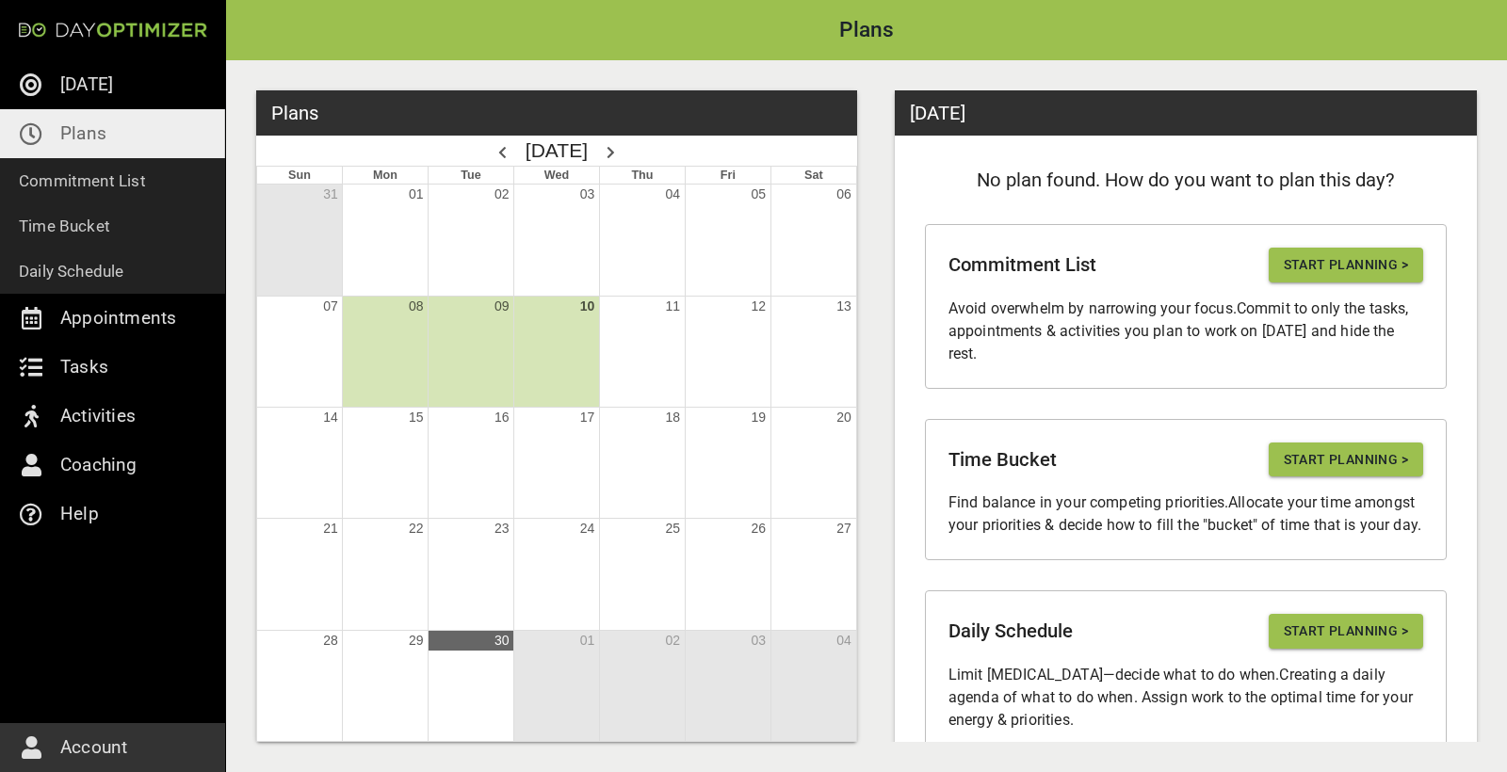
click at [541, 323] on div "Month View" at bounding box center [556, 352] width 86 height 110
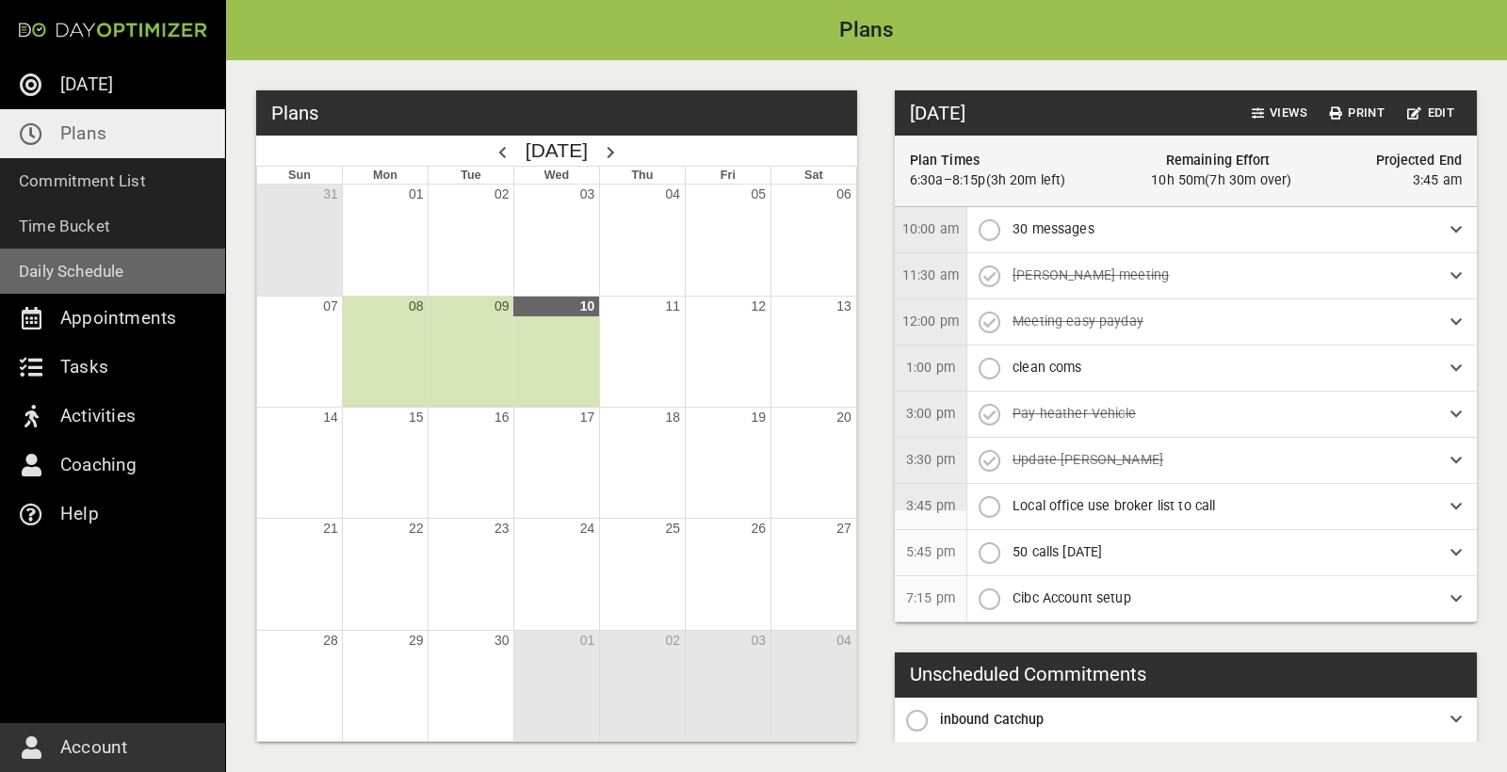
click at [60, 276] on p "Daily Schedule" at bounding box center [71, 271] width 105 height 26
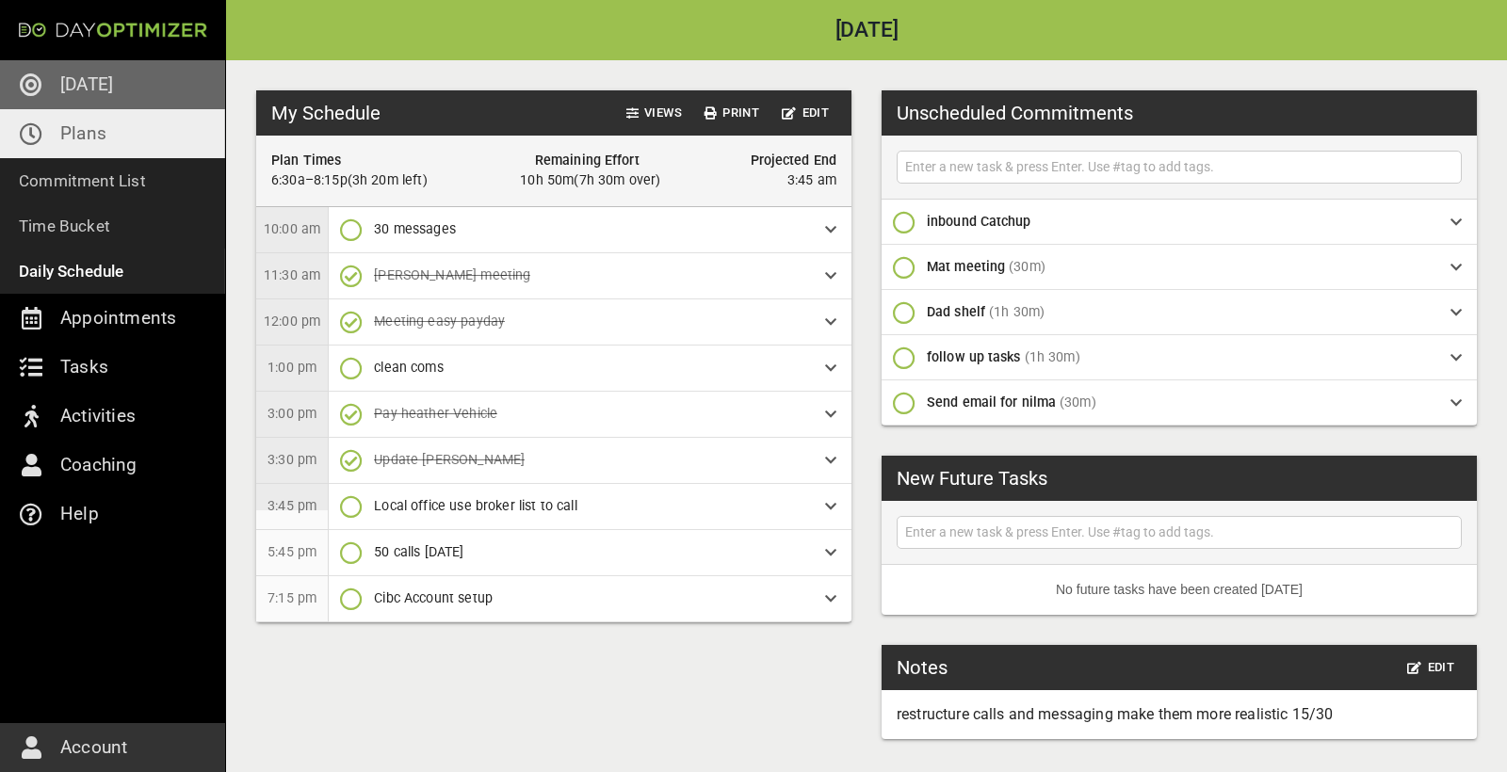
click at [112, 89] on link "[DATE]" at bounding box center [112, 84] width 225 height 49
